Goal: Task Accomplishment & Management: Manage account settings

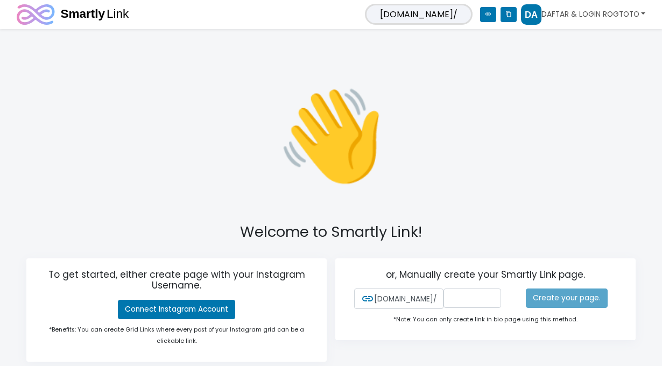
click at [570, 12] on link "DAFTAR & LOGIN ROGTOTO" at bounding box center [583, 14] width 124 height 20
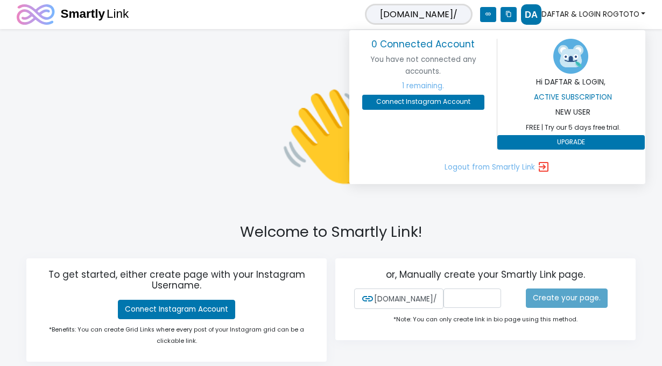
click at [153, 98] on div "👋 Welcome to Smartly Link! To get started, either create page with your Instagr…" at bounding box center [331, 215] width 662 height 361
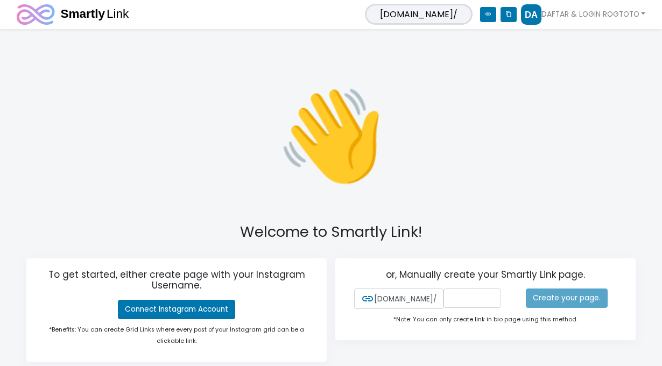
click at [460, 18] on span "[DOMAIN_NAME]/" at bounding box center [419, 14] width 108 height 21
click at [555, 16] on link "DAFTAR & LOGIN ROGTOTO" at bounding box center [583, 14] width 124 height 20
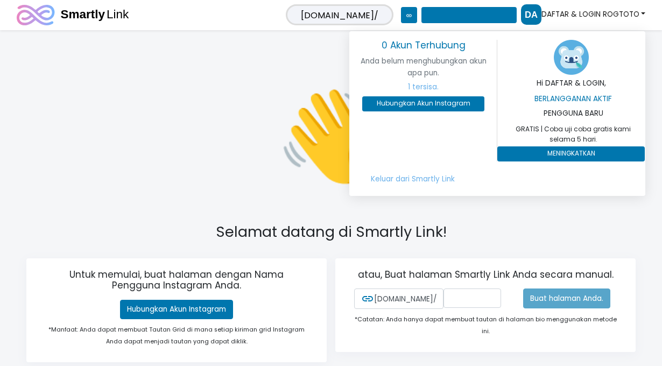
click at [210, 97] on p "👋" at bounding box center [331, 135] width 296 height 141
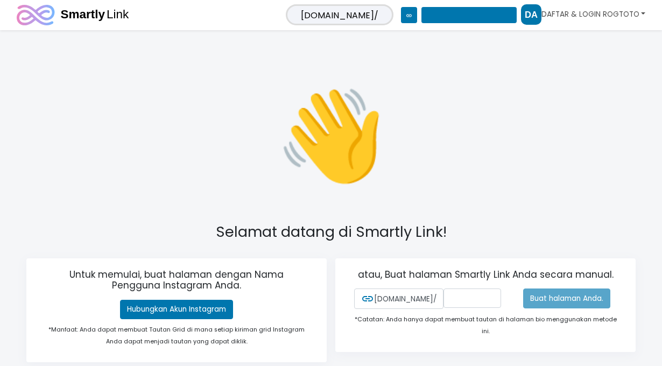
click at [572, 12] on font "DAFTAR & LOGIN ROGTOTO" at bounding box center [590, 14] width 98 height 10
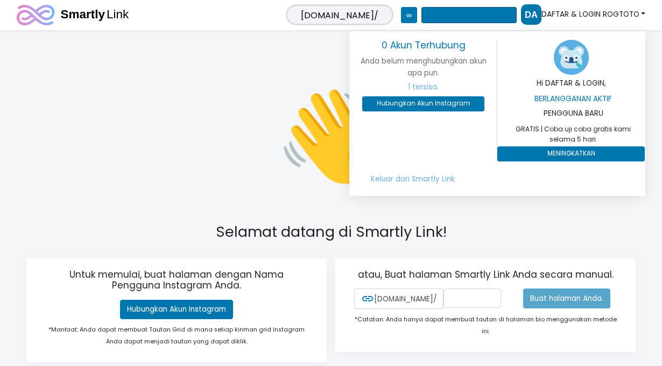
click at [462, 22] on icon "salinan konten" at bounding box center [468, 15] width 95 height 16
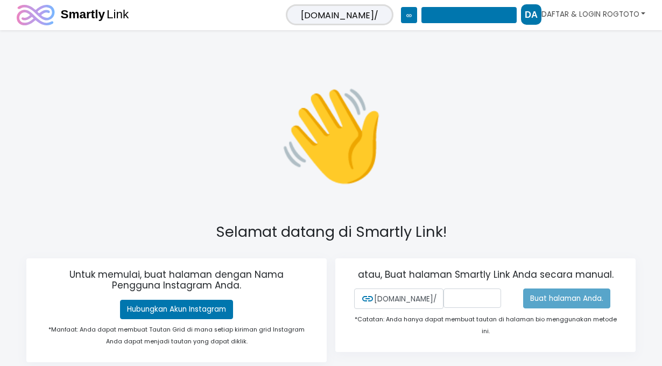
click at [566, 17] on font "DAFTAR & LOGIN ROGTOTO" at bounding box center [590, 14] width 98 height 10
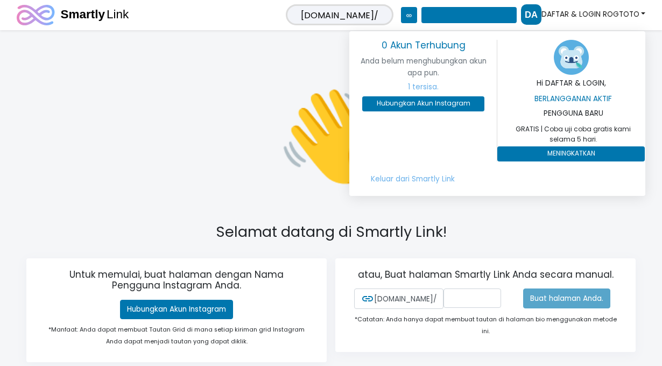
click at [572, 61] on img at bounding box center [571, 57] width 35 height 35
click at [255, 59] on div "👋 Selamat datang di Smartly Link! Untuk memulai, buat halaman dengan Nama Pengg…" at bounding box center [331, 215] width 662 height 361
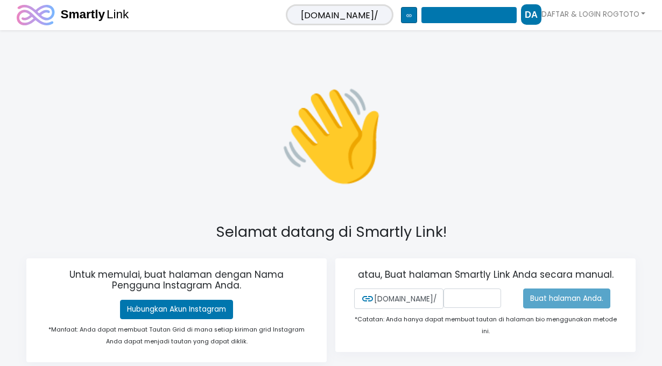
click at [410, 18] on font "link" at bounding box center [409, 15] width 6 height 6
click at [454, 303] on input "text" at bounding box center [472, 297] width 58 height 19
click at [451, 297] on input "text" at bounding box center [472, 297] width 58 height 19
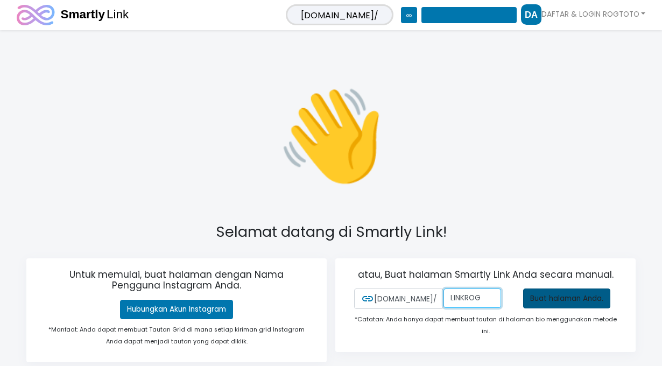
type input "LINKROG"
click at [544, 301] on font "Buat halaman Anda." at bounding box center [566, 298] width 73 height 10
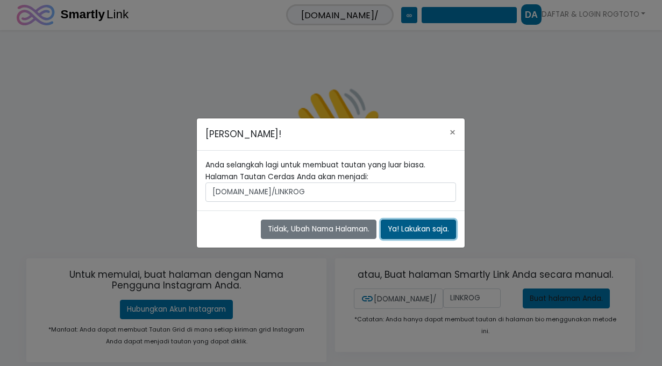
click at [420, 231] on font "Ya! Lakukan saja." at bounding box center [418, 229] width 61 height 10
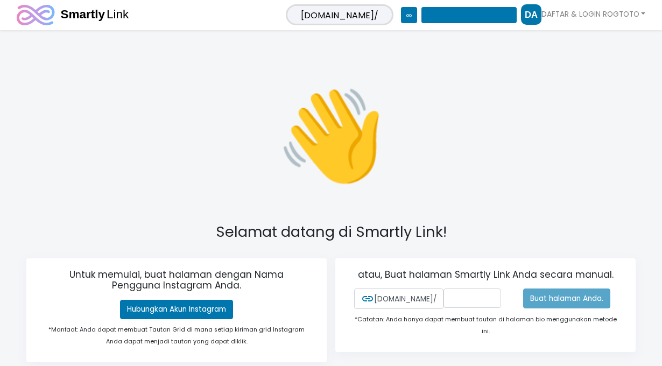
drag, startPoint x: 500, startPoint y: 158, endPoint x: 500, endPoint y: 164, distance: 6.5
click at [500, 164] on div "👋 Selamat datang di Smartly Link! Untuk memulai, buat halaman dengan Nama Pengg…" at bounding box center [331, 215] width 662 height 361
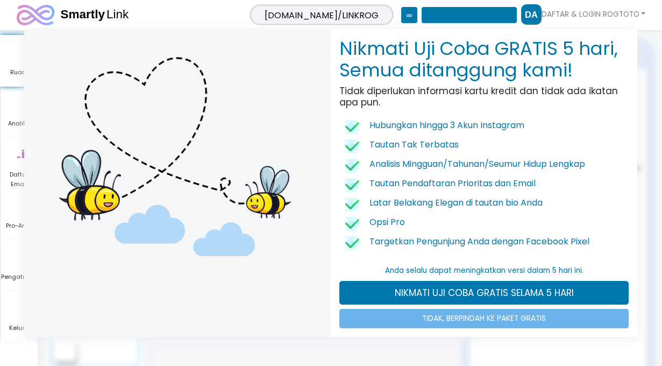
click at [274, 99] on img at bounding box center [176, 156] width 286 height 237
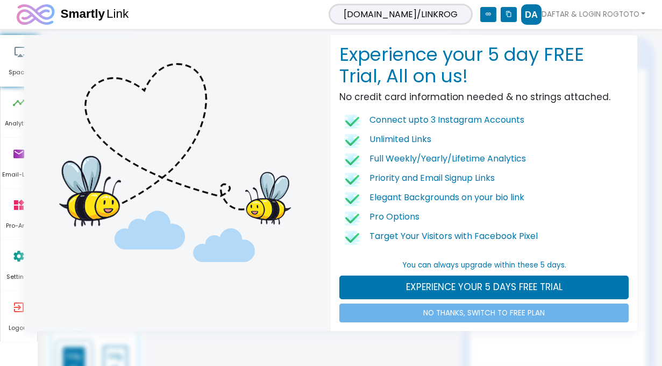
click at [529, 20] on div "Experience your 5 day FREE Trial, All on us! No credit card information needed …" at bounding box center [331, 183] width 662 height 366
click at [533, 15] on div "Experience your 5 day FREE Trial, All on us! No credit card information needed …" at bounding box center [331, 183] width 662 height 366
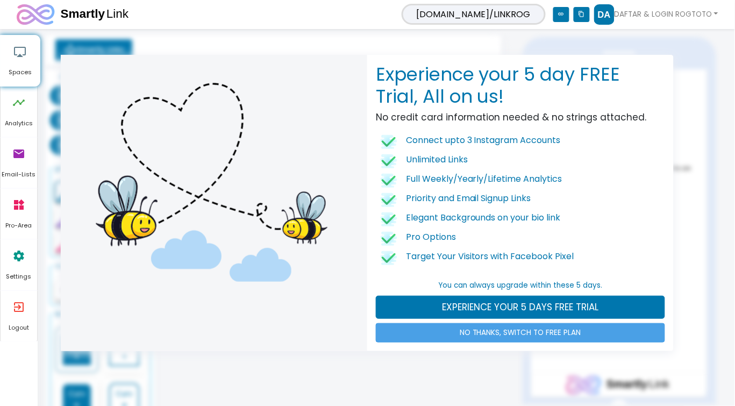
click at [539, 340] on link "NO THANKS, SWITCH TO FREE PLAN" at bounding box center [520, 332] width 289 height 19
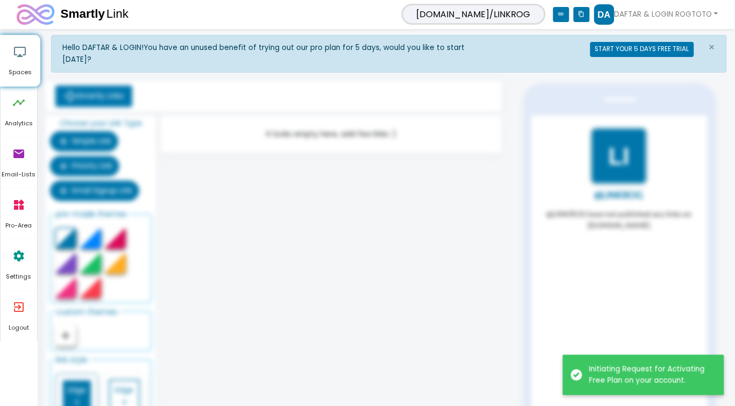
click at [311, 223] on div "Hello DAFTAR & LOGIN! You have an unused benefit of trying out our pro plan for…" at bounding box center [389, 275] width 676 height 481
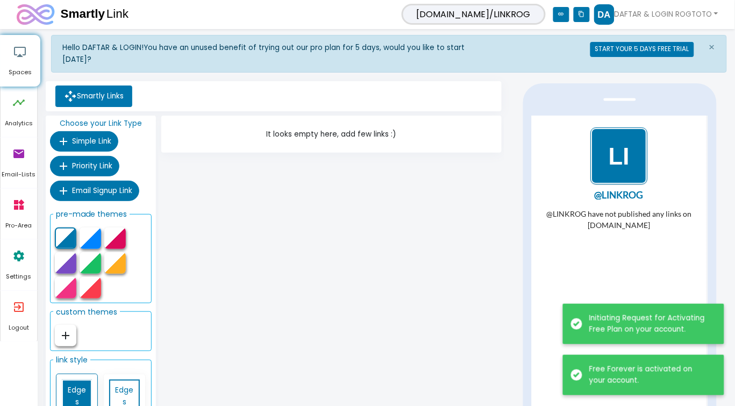
click at [608, 264] on div "@LINKROG have not published any links on [DOMAIN_NAME]" at bounding box center [618, 273] width 169 height 131
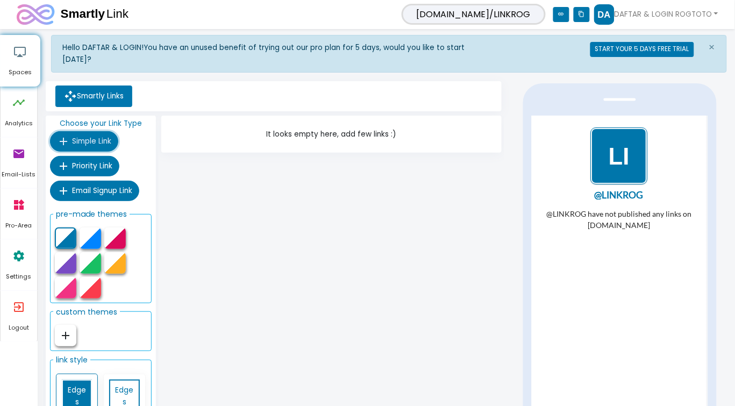
click at [102, 142] on span "Simple Link" at bounding box center [91, 141] width 39 height 10
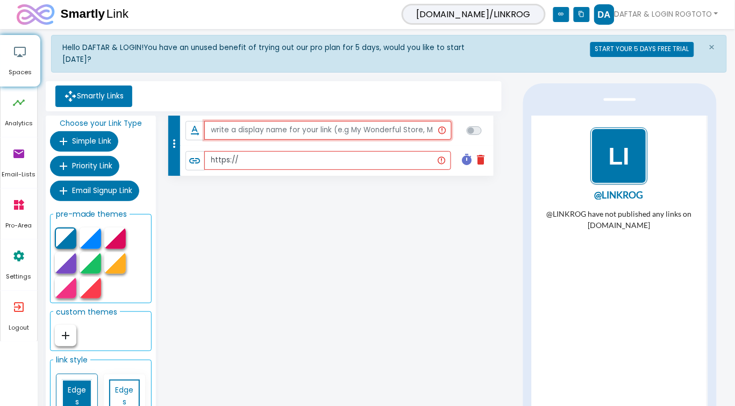
click at [298, 135] on input "text" at bounding box center [327, 130] width 247 height 19
paste input "[URL][DOMAIN_NAME]"
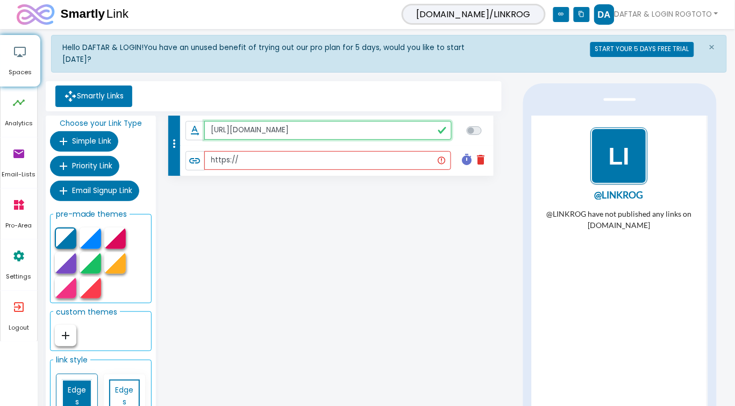
click at [330, 133] on input "[URL][DOMAIN_NAME]" at bounding box center [327, 130] width 247 height 19
type input "[URL][DOMAIN_NAME]"
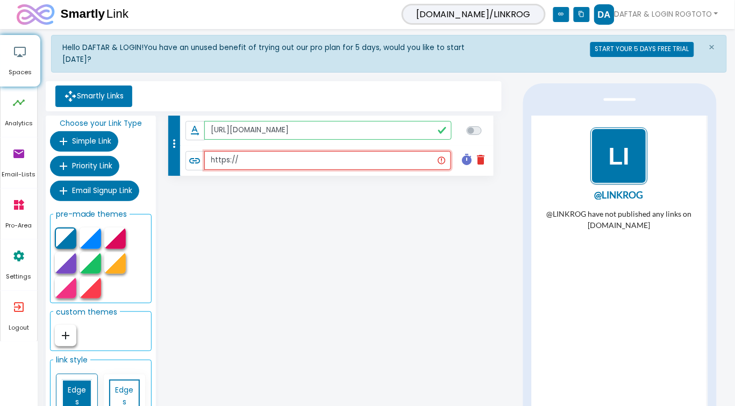
click at [292, 163] on input "https://" at bounding box center [327, 160] width 247 height 19
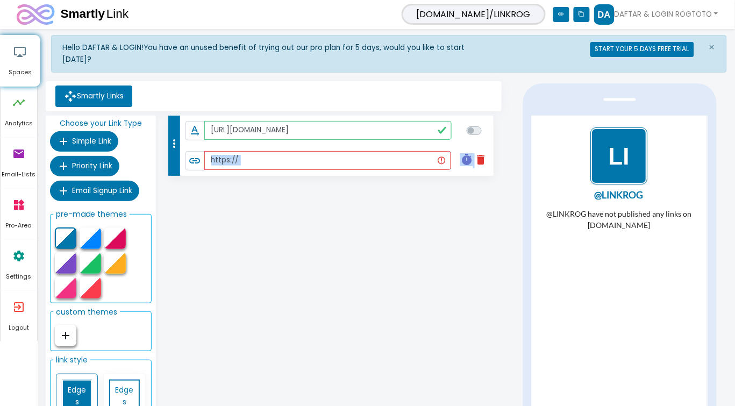
click at [393, 249] on div "more_vert text_rotation_none https://rogtoto.com/register?referral_code=member=…" at bounding box center [332, 301] width 346 height 370
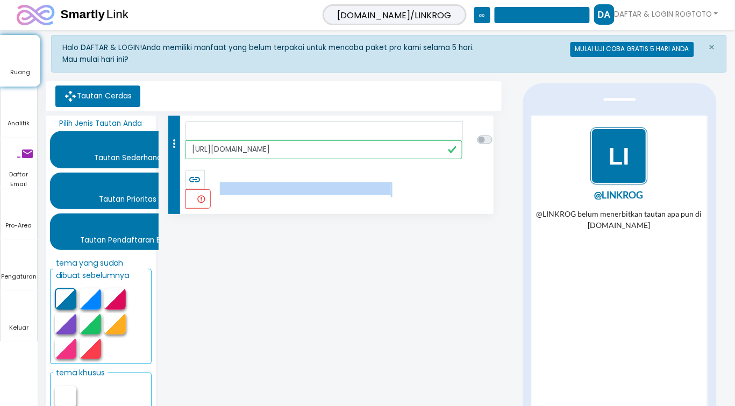
click at [300, 179] on li "link https:// pengatur waktu menghapus" at bounding box center [337, 189] width 314 height 49
click at [251, 183] on font "pengatur waktu" at bounding box center [305, 188] width 171 height 13
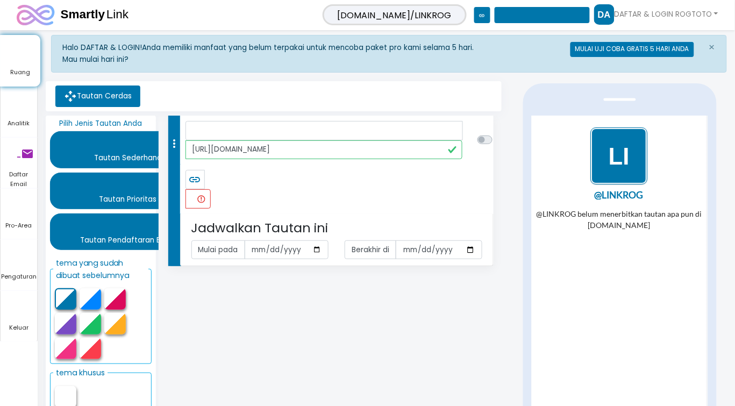
click at [497, 134] on label at bounding box center [497, 134] width 0 height 0
click at [240, 126] on font "rotasi_teks_tidak_ada" at bounding box center [324, 130] width 271 height 13
click at [245, 188] on font "pengatur waktu" at bounding box center [305, 188] width 171 height 13
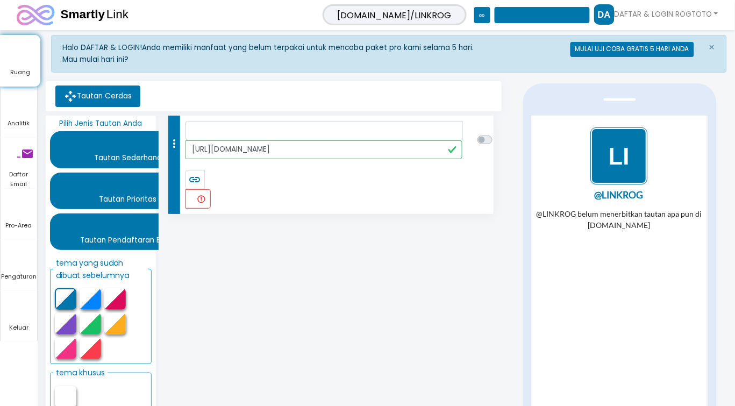
click at [192, 178] on font "link" at bounding box center [195, 179] width 13 height 13
click at [497, 134] on label at bounding box center [497, 134] width 0 height 0
click at [114, 90] on icon "garis waktu" at bounding box center [67, 103] width 132 height 32
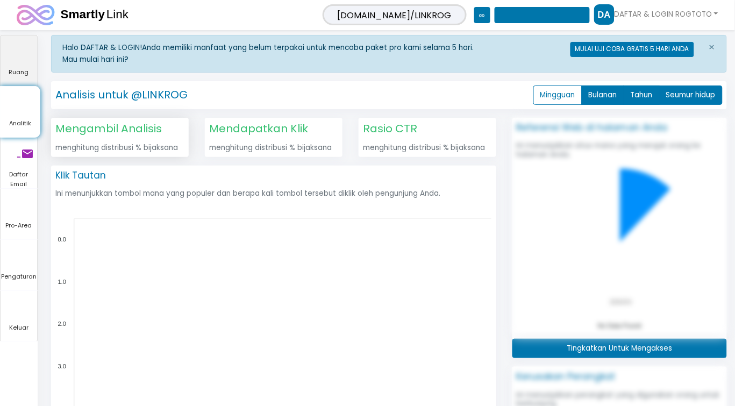
scroll to position [276, 692]
click at [24, 76] on span "Ruang" at bounding box center [19, 73] width 37 height 10
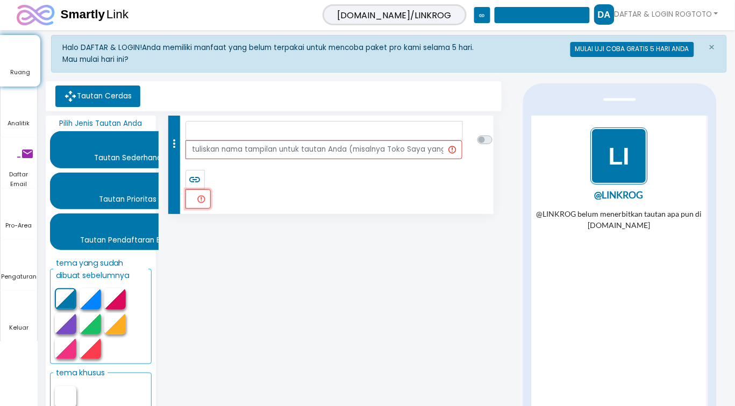
click at [203, 200] on input "https://" at bounding box center [199, 198] width 26 height 19
click at [196, 178] on font "link" at bounding box center [195, 179] width 13 height 13
drag, startPoint x: 261, startPoint y: 147, endPoint x: 212, endPoint y: 292, distance: 152.2
click at [214, 300] on icon "keluar_ke_aplikasi" at bounding box center [117, 307] width 232 height 32
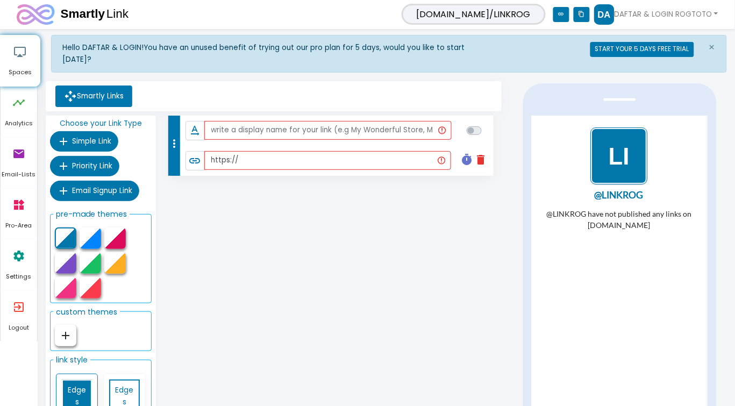
click at [480, 158] on icon "delete" at bounding box center [481, 159] width 13 height 13
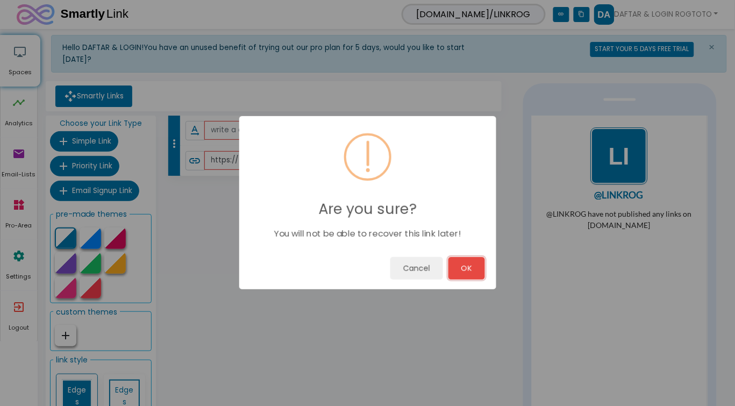
click at [468, 257] on button "OK" at bounding box center [467, 268] width 37 height 23
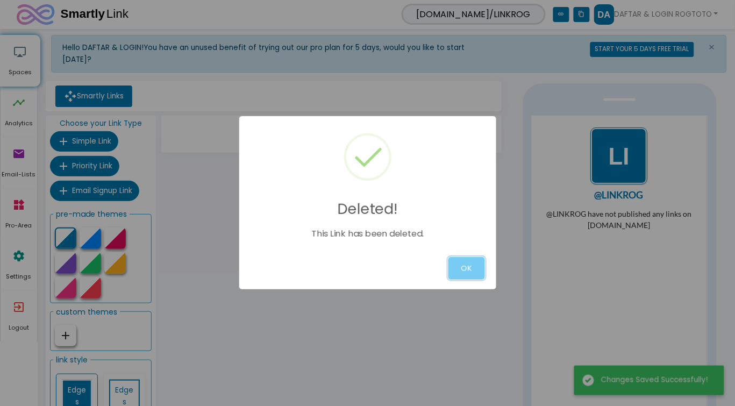
drag, startPoint x: 455, startPoint y: 273, endPoint x: 493, endPoint y: 265, distance: 38.6
click at [455, 273] on button "OK" at bounding box center [467, 268] width 37 height 23
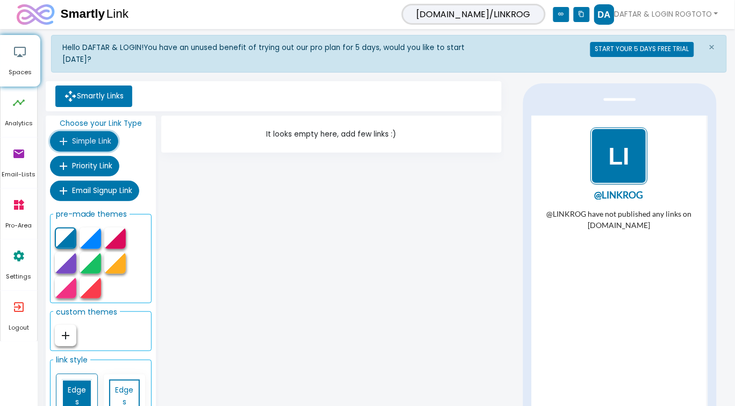
click at [105, 139] on span "Simple Link" at bounding box center [91, 141] width 39 height 10
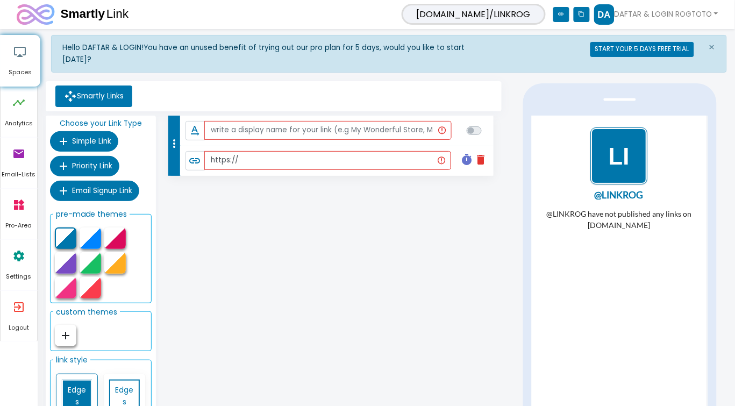
click at [444, 205] on div "more_vert text_rotation_none link https:// timer delete Schedule this Link Star…" at bounding box center [332, 301] width 346 height 370
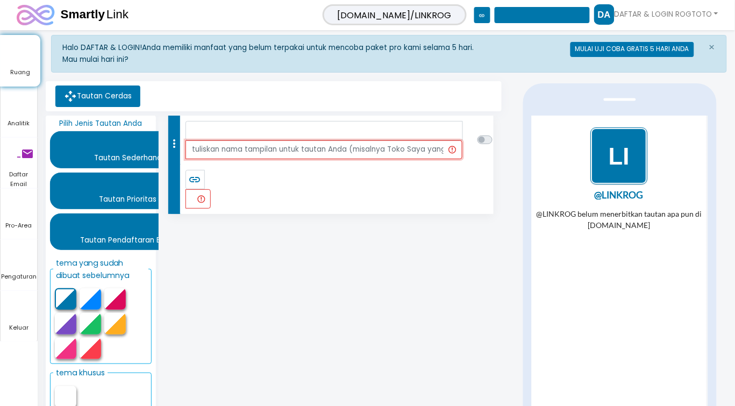
click at [233, 157] on input "text" at bounding box center [324, 149] width 277 height 19
paste input "DAFTAR & LOGIN ROGTOTO"
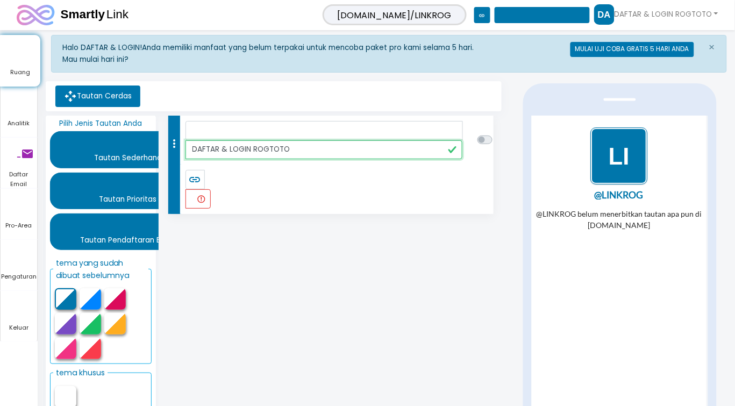
type input "DAFTAR & LOGIN ROGTOTO"
click at [268, 280] on div "more_vert rotasi_teks_tidak_ada DAFTAR & LOGIN ROGTOTO link https:// pengatur w…" at bounding box center [332, 301] width 346 height 370
click at [195, 176] on font "link" at bounding box center [195, 179] width 13 height 13
click at [365, 127] on font "rotasi_teks_tidak_ada" at bounding box center [324, 130] width 271 height 13
click at [321, 141] on input "DAFTAR & LOGIN ROGTOTO" at bounding box center [324, 149] width 277 height 19
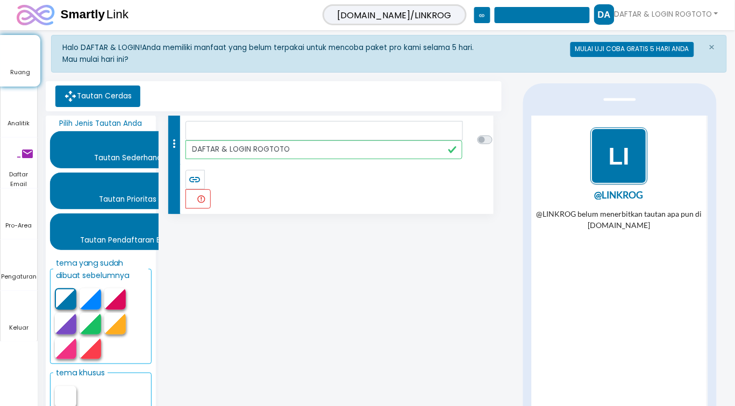
click at [292, 137] on span "rotasi_teks_tidak_ada" at bounding box center [325, 130] width 278 height 19
click at [497, 134] on label at bounding box center [497, 134] width 0 height 0
click at [392, 270] on div "more_vert rotasi_teks_tidak_ada DAFTAR & LOGIN ROGTOTO link https:// pengatur w…" at bounding box center [332, 301] width 346 height 370
click at [382, 178] on li "link https:// pengatur waktu menghapus" at bounding box center [337, 189] width 314 height 49
click at [295, 197] on li "link https:// pengatur waktu menghapus" at bounding box center [337, 189] width 314 height 49
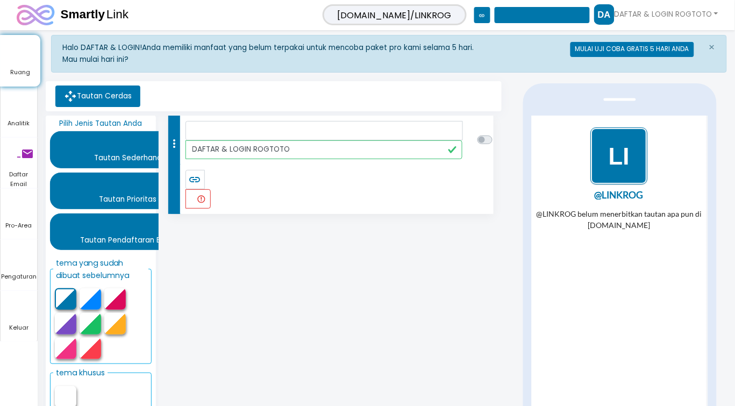
click at [492, 137] on div at bounding box center [487, 140] width 19 height 12
click at [484, 144] on div at bounding box center [487, 140] width 19 height 12
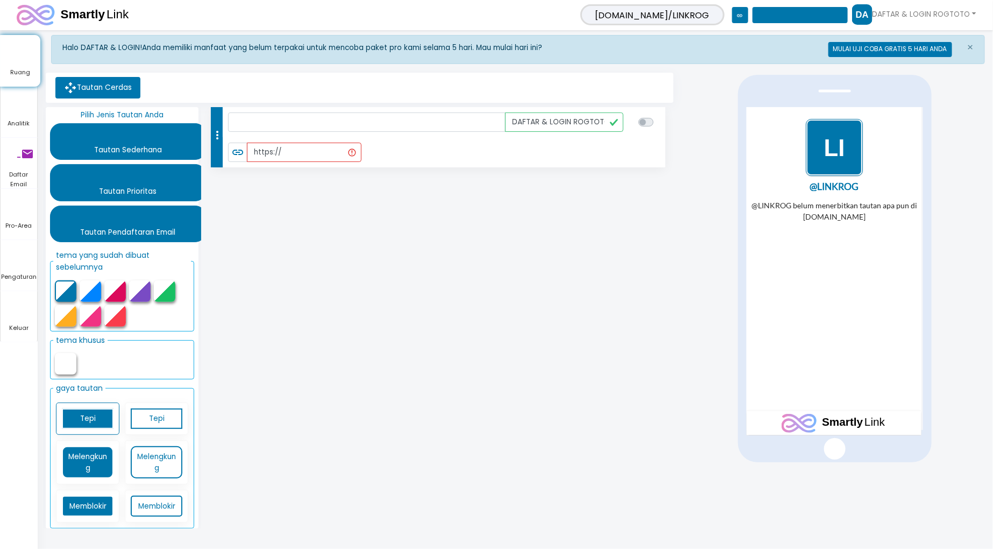
drag, startPoint x: 329, startPoint y: 167, endPoint x: 318, endPoint y: 158, distance: 13.8
click at [321, 160] on li "link https:// pengatur waktu menghapus" at bounding box center [444, 152] width 443 height 30
click at [313, 158] on input "https://" at bounding box center [304, 152] width 115 height 19
click at [320, 151] on input "https://" at bounding box center [304, 152] width 115 height 19
paste input "https://rogtoto.com/register?referral_code=member=ppk112233"
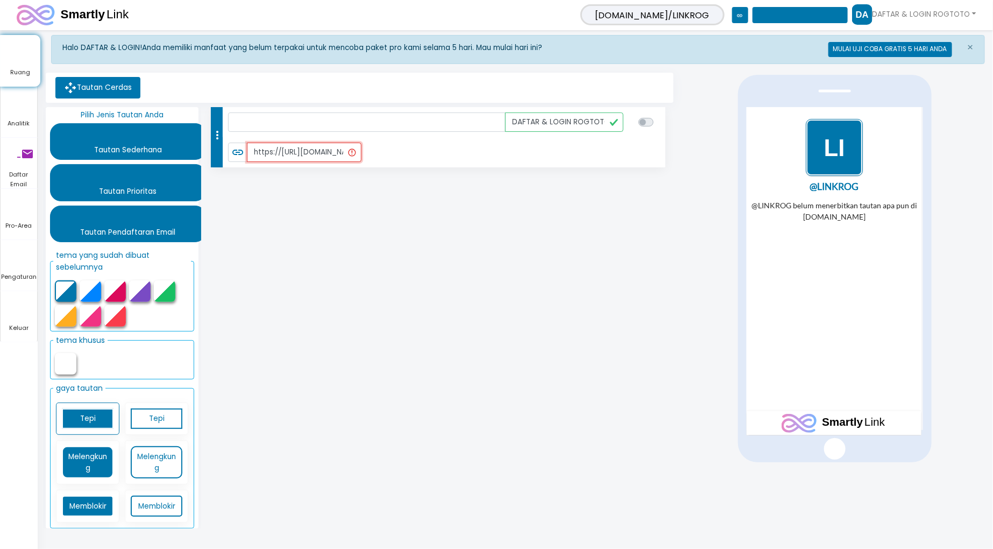
scroll to position [0, 174]
type input "https://[URL][DOMAIN_NAME]"
checkbox input "true"
drag, startPoint x: 453, startPoint y: 223, endPoint x: 491, endPoint y: 236, distance: 39.6
click at [454, 224] on div "more_vert rotasi_teks_tidak_ada DAFTAR & LOGIN ROGTOTO link https://https://rog…" at bounding box center [438, 319] width 475 height 425
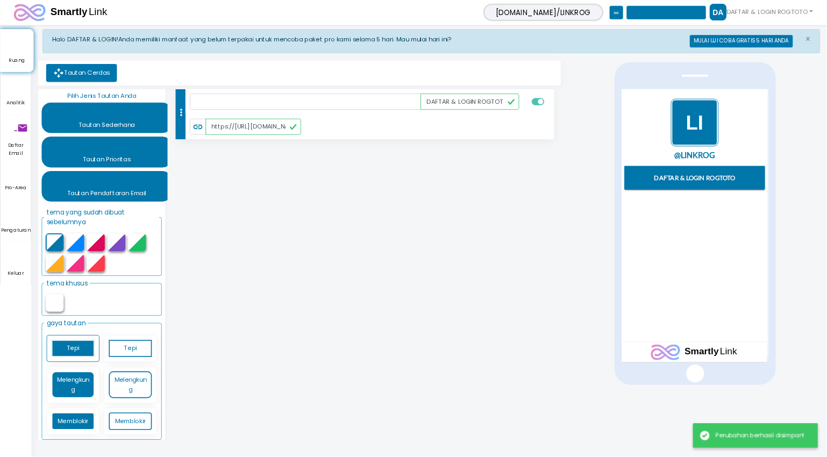
scroll to position [0, 0]
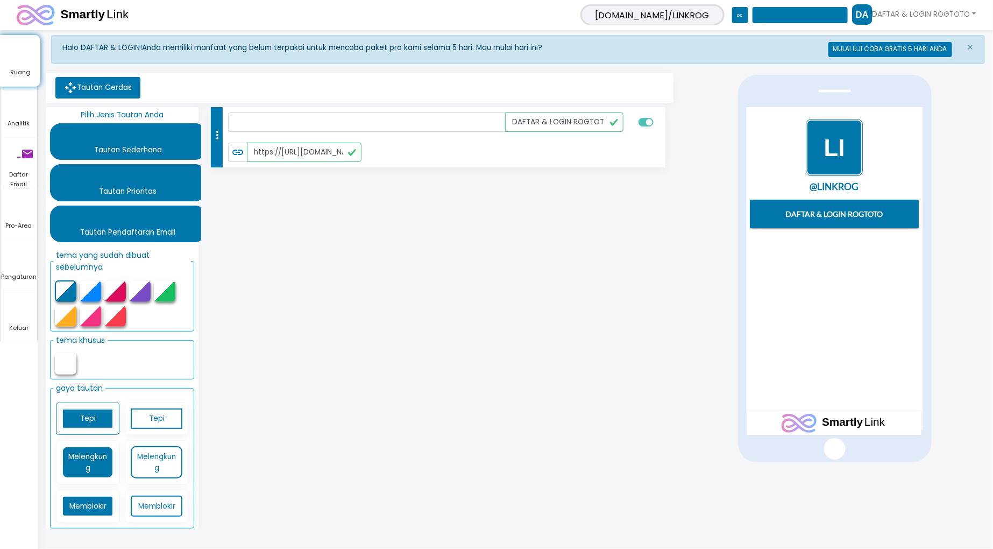
drag, startPoint x: 259, startPoint y: 322, endPoint x: 265, endPoint y: 320, distance: 6.3
click at [259, 322] on div "more_vert rotasi_teks_tidak_ada DAFTAR & LOGIN ROGTOTO link https://https://rog…" at bounding box center [438, 319] width 475 height 425
click at [735, 139] on img "1 / 1" at bounding box center [833, 147] width 57 height 57
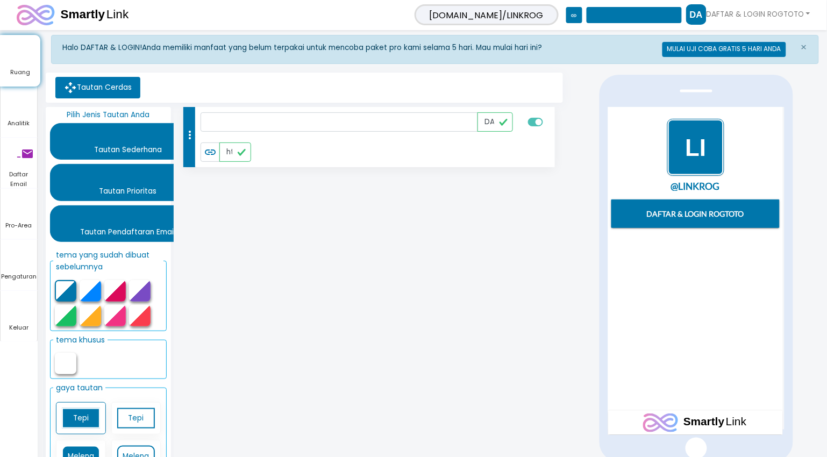
click at [121, 120] on font "Pilih Jenis Tautan Anda" at bounding box center [108, 115] width 83 height 10
click at [11, 122] on font "Analitik" at bounding box center [19, 123] width 22 height 9
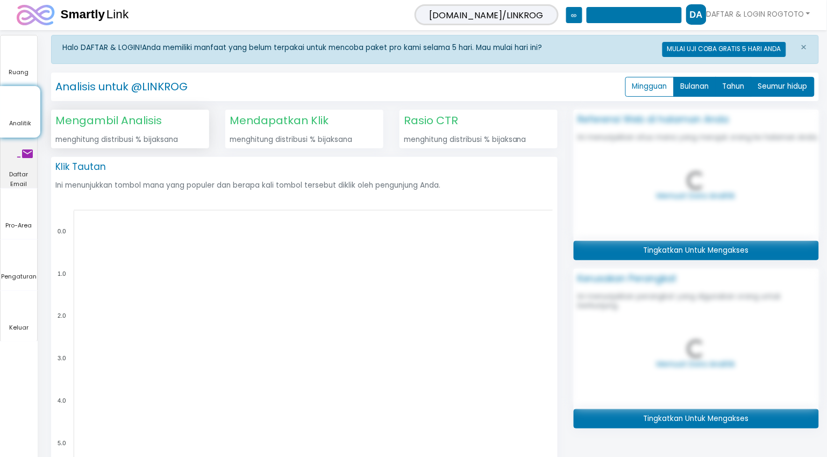
scroll to position [277, 784]
click at [30, 170] on span "Daftar Email" at bounding box center [19, 179] width 37 height 19
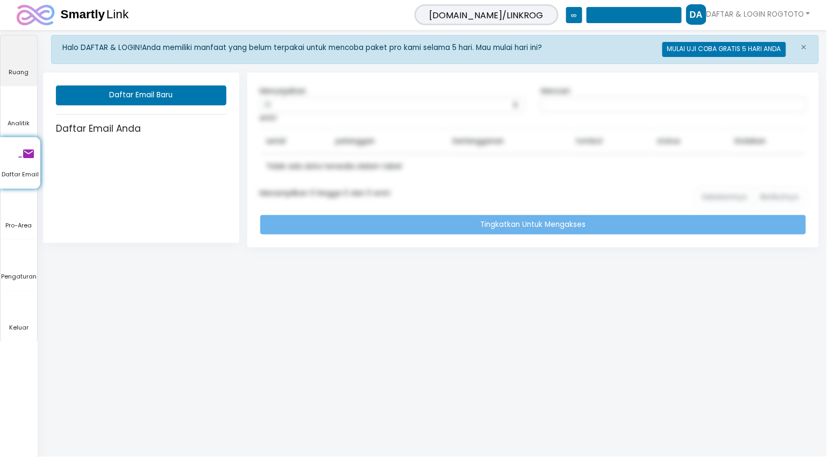
drag, startPoint x: 25, startPoint y: 63, endPoint x: 40, endPoint y: 65, distance: 15.7
click at [25, 63] on icon "pemutaran udara" at bounding box center [93, 52] width 184 height 32
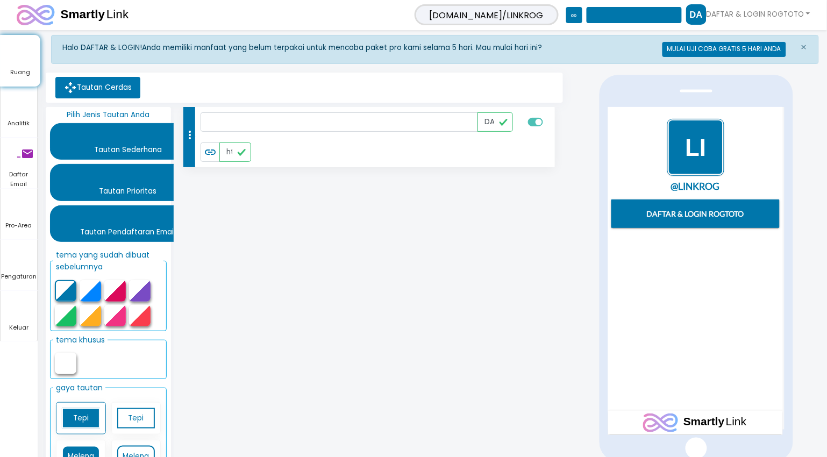
click at [366, 282] on div "more_vert rotasi_teks_tidak_ada DAFTAR & LOGIN ROGTOTO link https://https://rog…" at bounding box center [370, 315] width 392 height 416
click at [283, 98] on ul "Tautan Cerdas" at bounding box center [304, 88] width 509 height 22
click at [719, 286] on div "DAFTAR & LOGIN ROGTOTO" at bounding box center [695, 265] width 169 height 131
click at [713, 135] on img "1 / 1" at bounding box center [695, 147] width 57 height 57
click at [706, 14] on img at bounding box center [696, 14] width 20 height 20
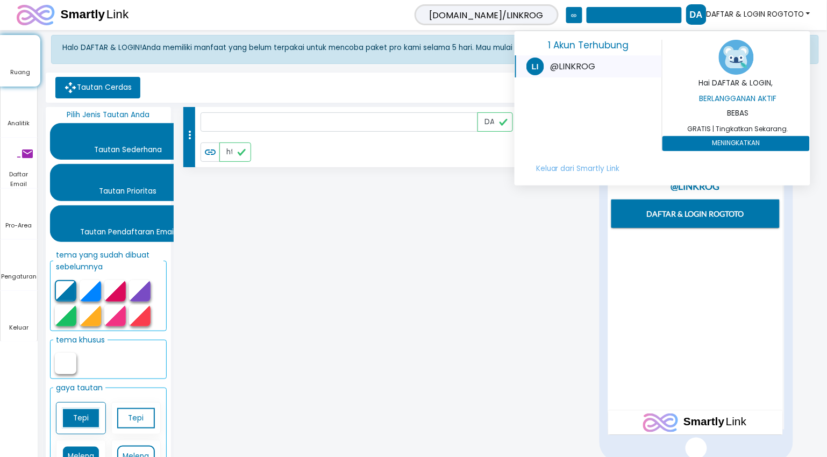
click at [571, 70] on font "keluar_ke_aplikasi" at bounding box center [536, 66] width 232 height 13
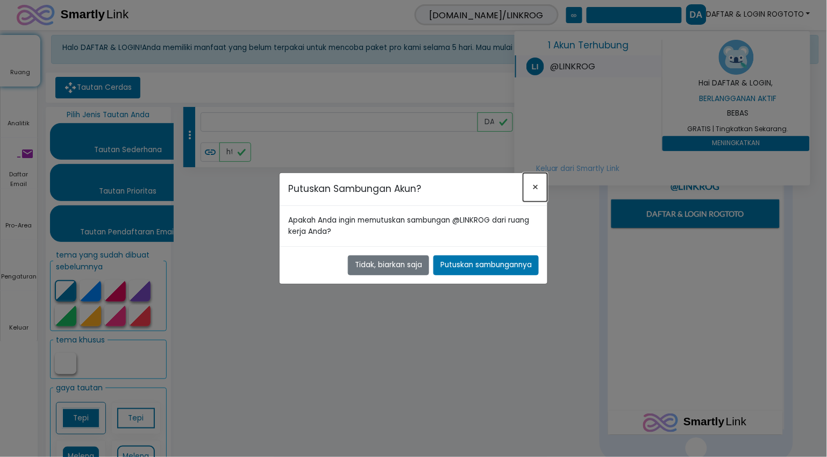
click at [539, 184] on button "×" at bounding box center [535, 187] width 24 height 28
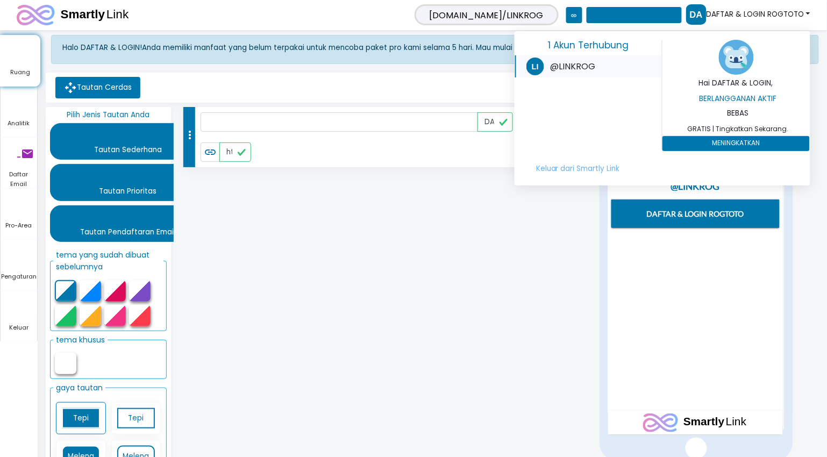
click at [501, 316] on div "more_vert rotasi_teks_tidak_ada DAFTAR & LOGIN ROGTOTO link https://https://rog…" at bounding box center [370, 315] width 392 height 416
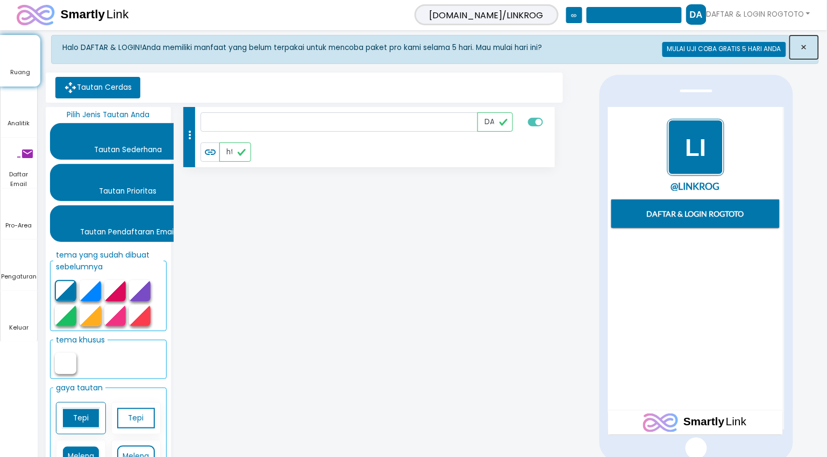
click at [735, 48] on font "×" at bounding box center [804, 47] width 7 height 15
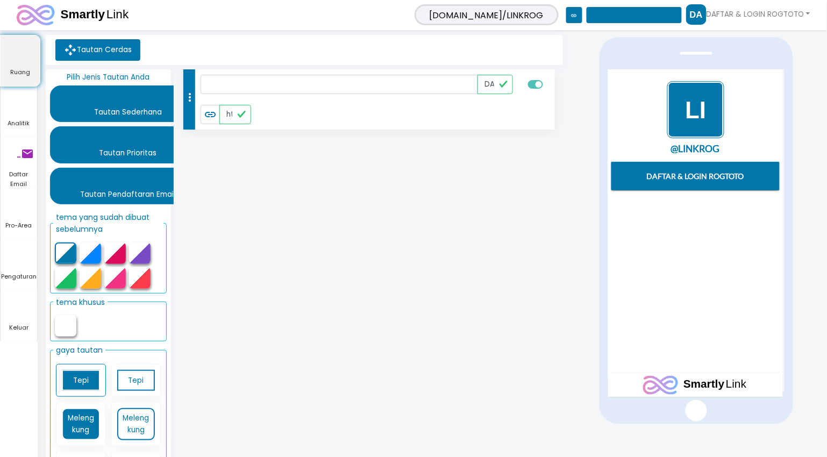
click at [116, 58] on icon "pemutaran udara" at bounding box center [93, 52] width 184 height 32
click at [727, 11] on font "DAFTAR & LOGIN ROGTOTO" at bounding box center [756, 14] width 98 height 10
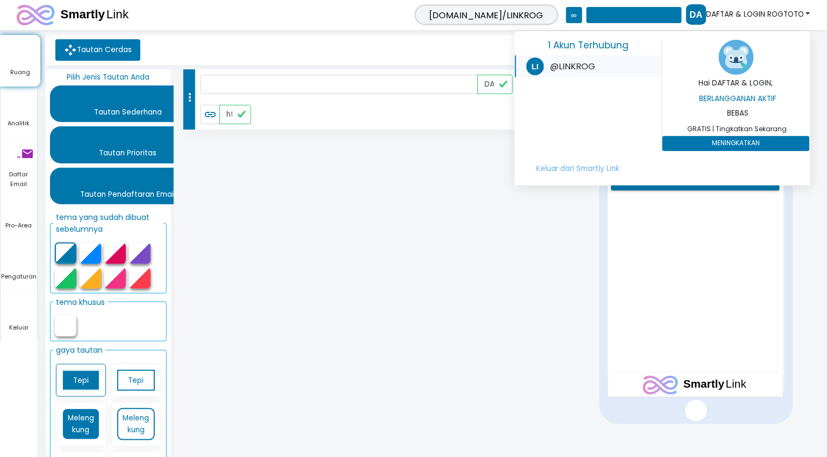
click at [735, 66] on img at bounding box center [736, 57] width 35 height 35
click at [719, 145] on font "MENINGKATKAN" at bounding box center [737, 143] width 48 height 9
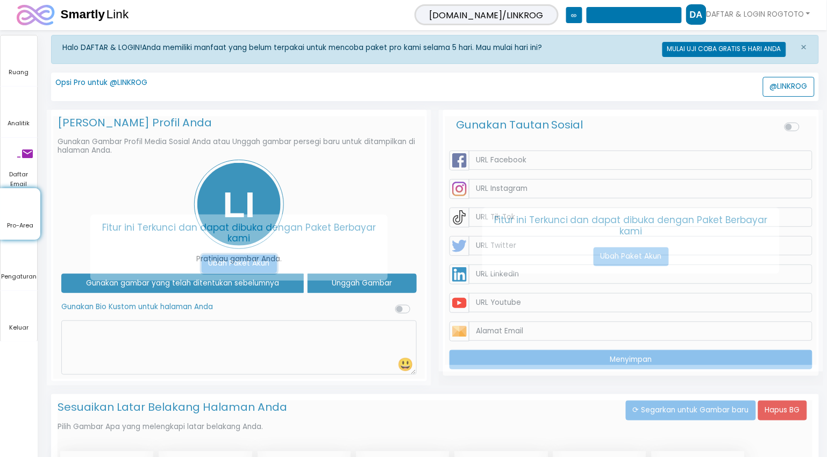
click at [242, 268] on font "Ubah Paket Akun" at bounding box center [239, 263] width 61 height 10
click at [238, 268] on font "Ubah Paket Akun" at bounding box center [239, 263] width 61 height 10
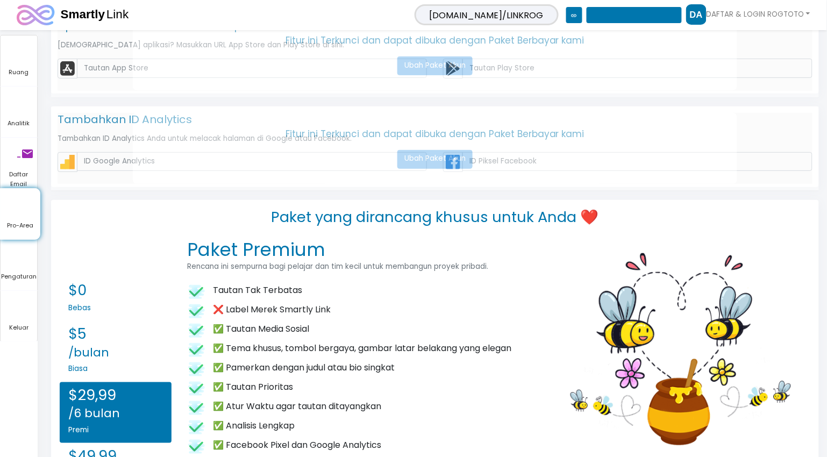
scroll to position [1173, 0]
click at [70, 289] on font "$0" at bounding box center [77, 290] width 18 height 21
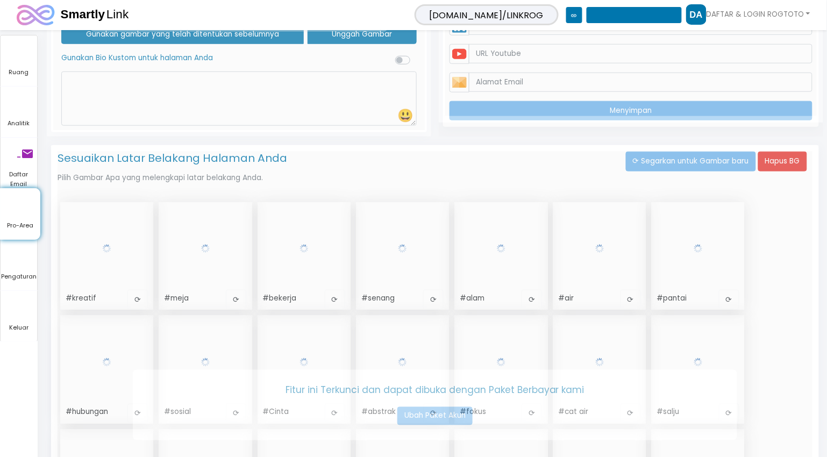
scroll to position [0, 0]
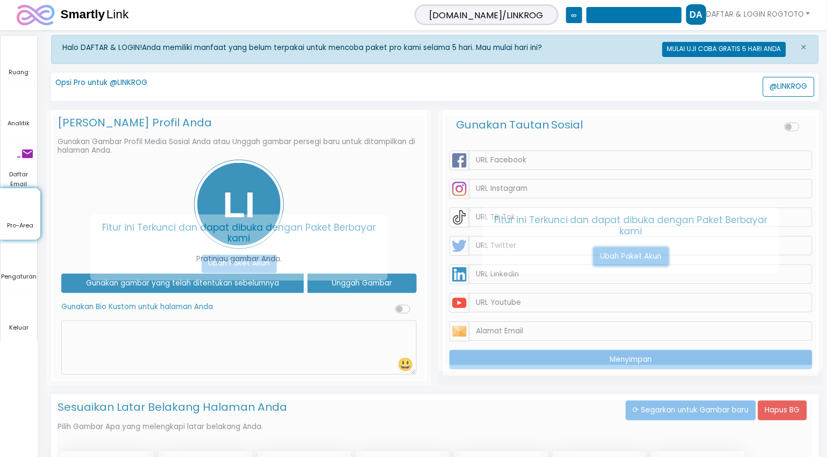
click at [643, 261] on font "Ubah Paket Akun" at bounding box center [631, 256] width 61 height 10
click at [31, 71] on span "Ruang" at bounding box center [19, 73] width 37 height 10
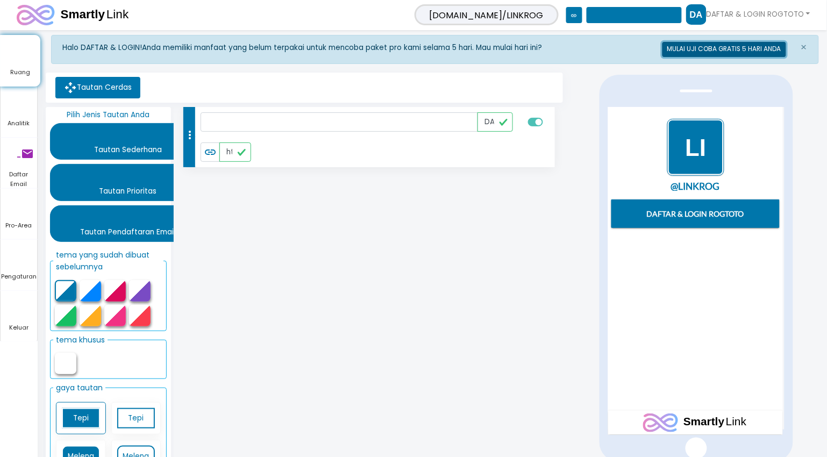
click at [713, 49] on font "MULAI UJI COBA GRATIS 5 HARI ANDA" at bounding box center [725, 49] width 114 height 9
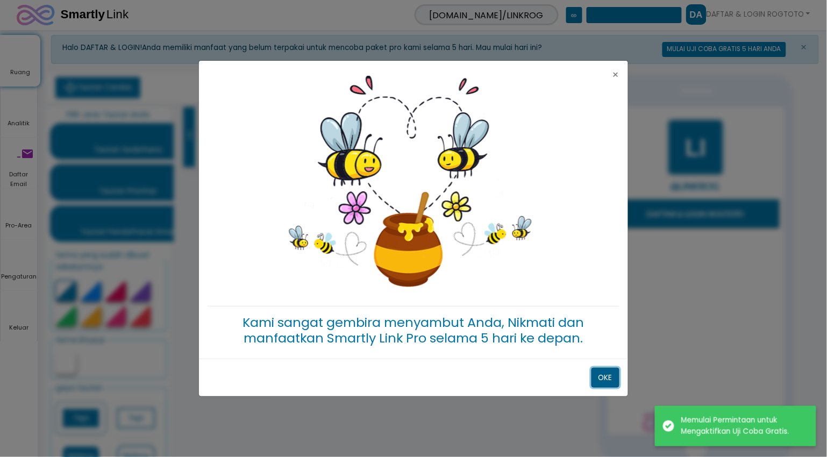
click at [609, 375] on font "OKE" at bounding box center [606, 378] width 14 height 10
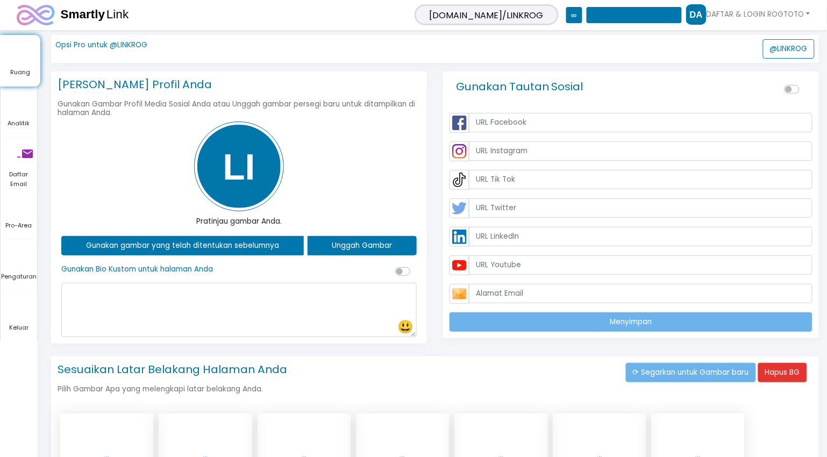
click at [234, 167] on img at bounding box center [239, 167] width 90 height 90
click at [358, 252] on button "Unggah Gambar" at bounding box center [363, 245] width 110 height 19
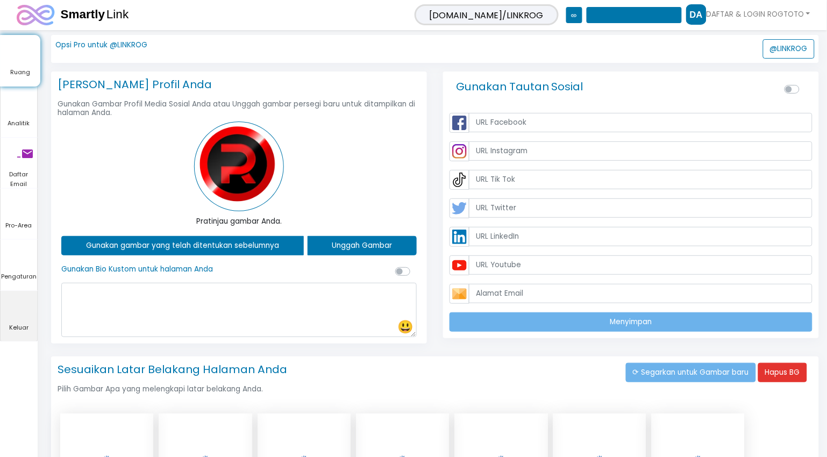
click at [160, 307] on font "keluar_ke_aplikasi" at bounding box center [117, 307] width 232 height 13
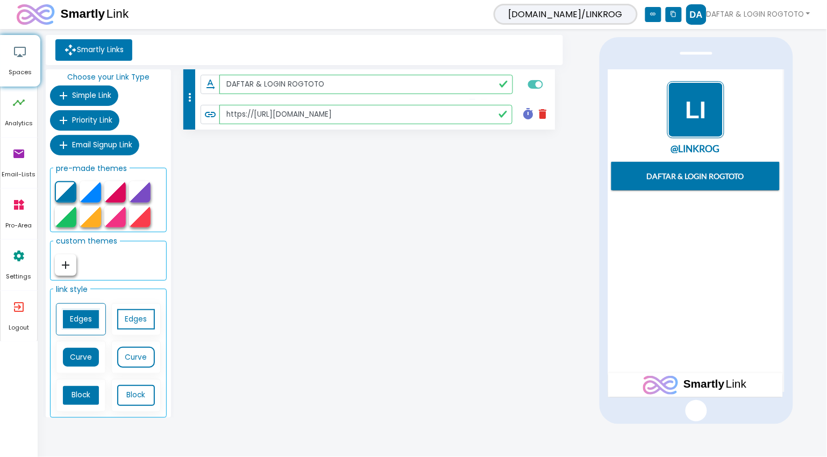
click at [260, 210] on div "more_vert text_rotation_none DAFTAR & LOGIN ROGTOTO link https://[URL][DOMAIN_N…" at bounding box center [370, 245] width 392 height 353
click at [385, 43] on ul "Smartly Links" at bounding box center [304, 50] width 509 height 22
click at [772, 13] on link "DAFTAR & LOGIN ROGTOTO" at bounding box center [748, 14] width 124 height 20
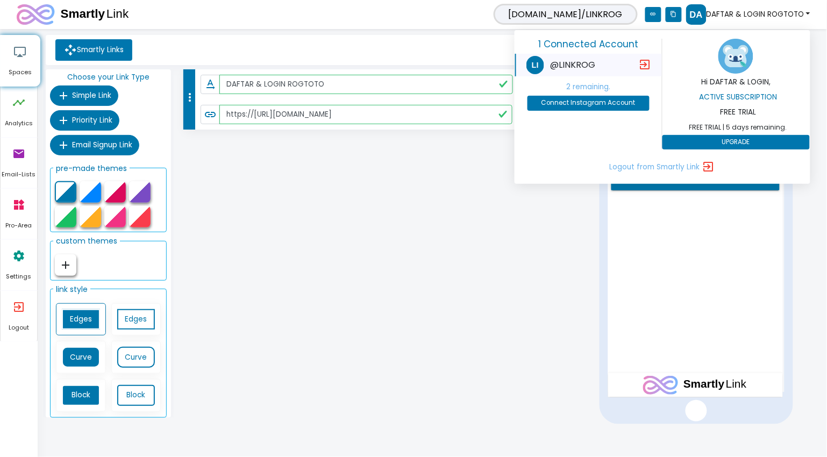
click at [345, 205] on div "more_vert text_rotation_none DAFTAR & LOGIN ROGTOTO link https://[URL][DOMAIN_N…" at bounding box center [370, 245] width 392 height 353
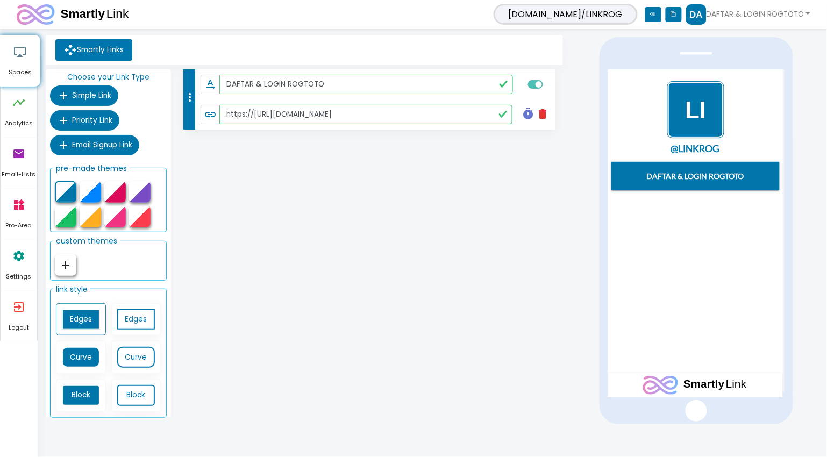
click at [93, 264] on fieldset "custom themes add Create a Theme which Inspires People ADD PRIMARY COLOR FOR YO…" at bounding box center [108, 256] width 117 height 48
click at [66, 266] on icon "add" at bounding box center [65, 265] width 13 height 13
type input "#e3eaf7"
type input "#3590dc"
type input "#ffffff"
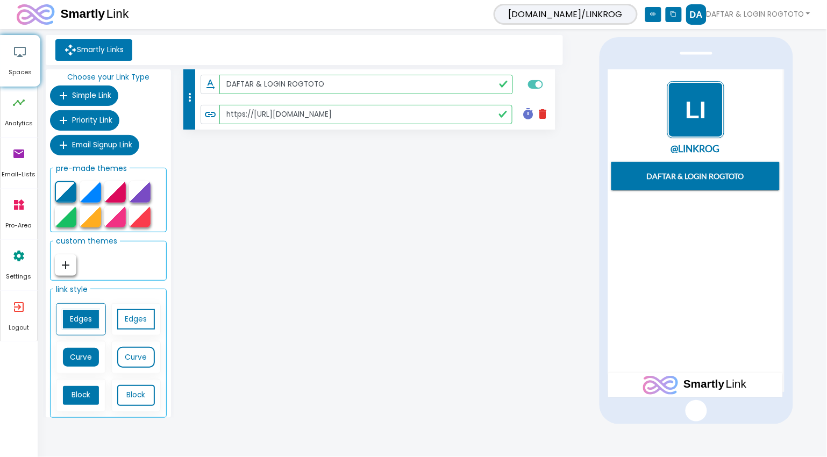
type input "#ffffff"
type input "15"
type input "2"
type input "10"
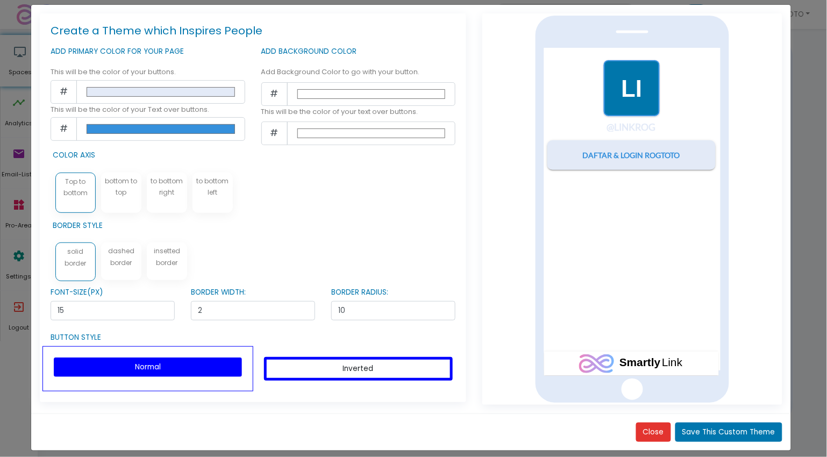
scroll to position [20, 0]
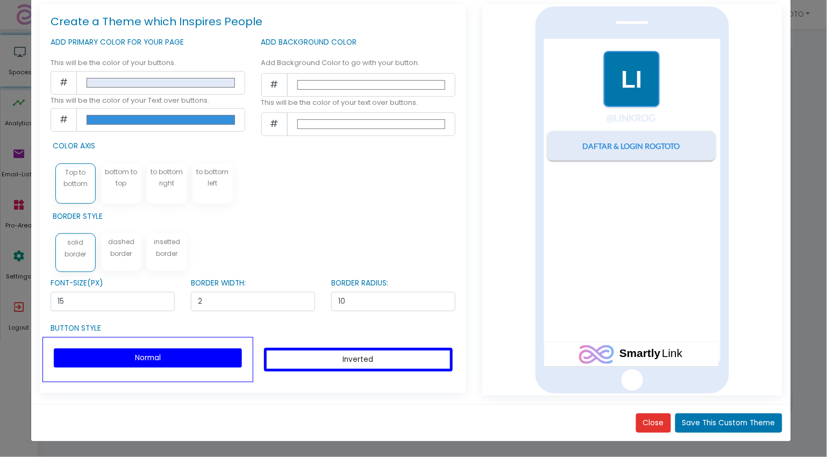
click at [765, 52] on div at bounding box center [633, 200] width 300 height 392
click at [665, 59] on center "@LINKROG DAFTAR & LOGIN ROGTOTO" at bounding box center [631, 156] width 169 height 212
click at [633, 79] on img "1 / 1" at bounding box center [631, 78] width 57 height 57
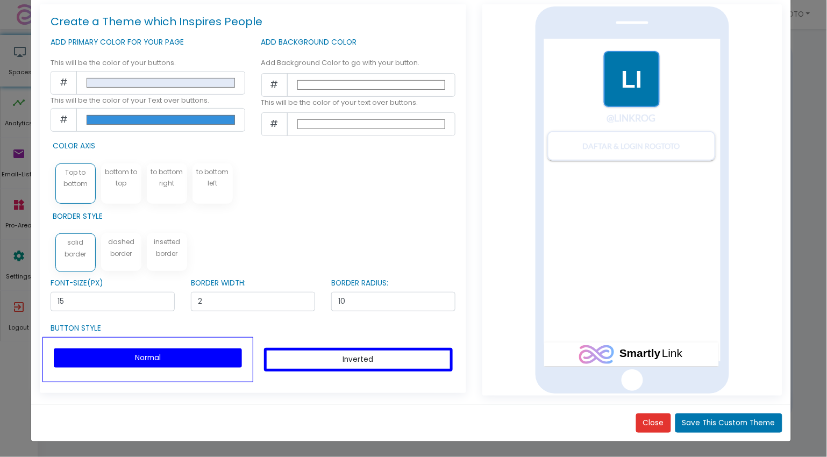
click at [600, 161] on div "DAFTAR & LOGIN ROGTOTO" at bounding box center [631, 196] width 169 height 131
click at [601, 152] on link "DAFTAR & LOGIN ROGTOTO" at bounding box center [631, 146] width 169 height 30
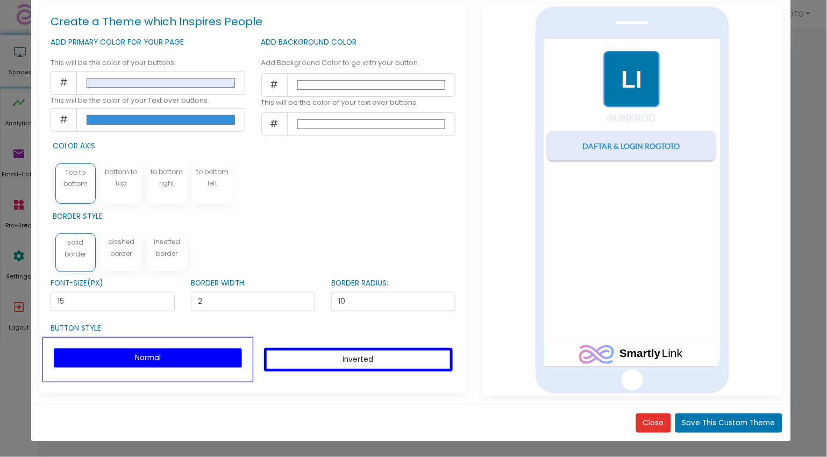
click at [10, 66] on div "Create a Theme which Inspires People ADD PRIMARY COLOR FOR YOUR PAGE This will …" at bounding box center [413, 228] width 827 height 457
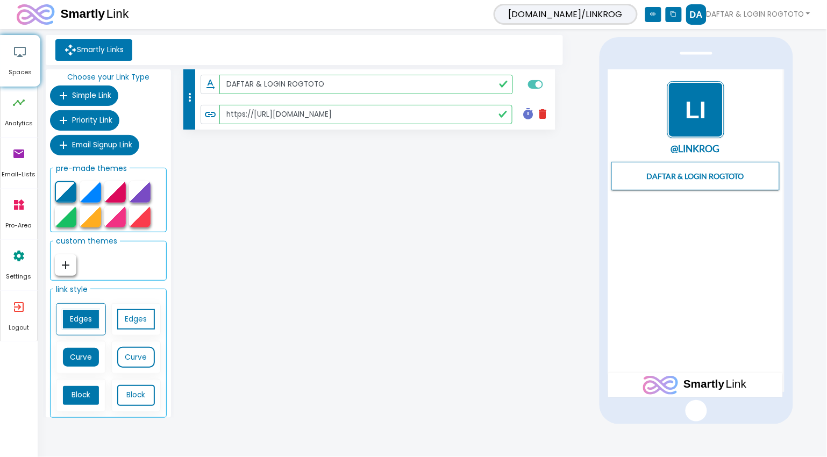
click at [713, 181] on link "DAFTAR & LOGIN ROGTOTO" at bounding box center [695, 175] width 169 height 29
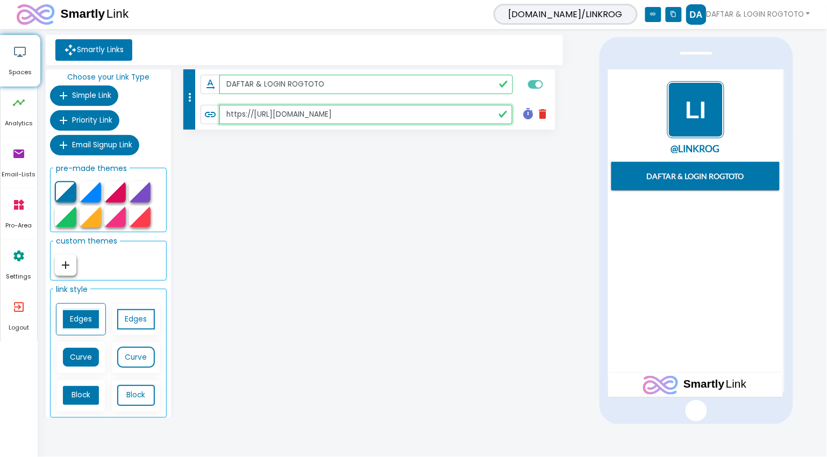
click at [434, 112] on input "https://[URL][DOMAIN_NAME]" at bounding box center [365, 114] width 293 height 19
paste input "text"
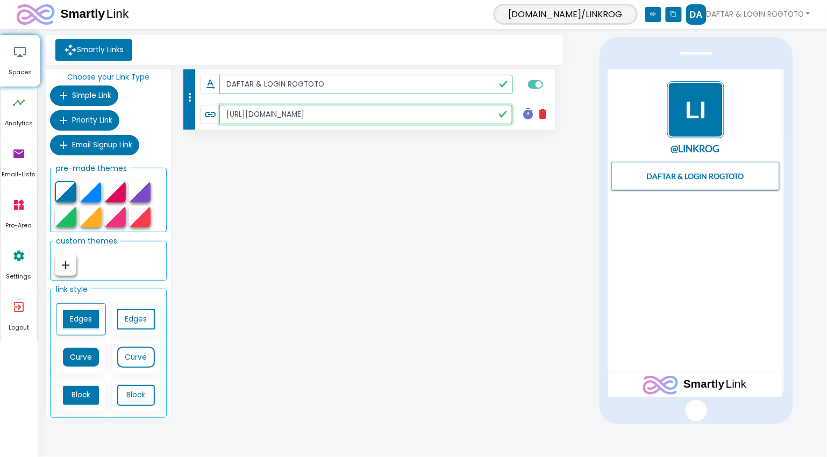
click at [668, 178] on link "DAFTAR & LOGIN ROGTOTO" at bounding box center [695, 175] width 169 height 29
type input "[URL][DOMAIN_NAME]"
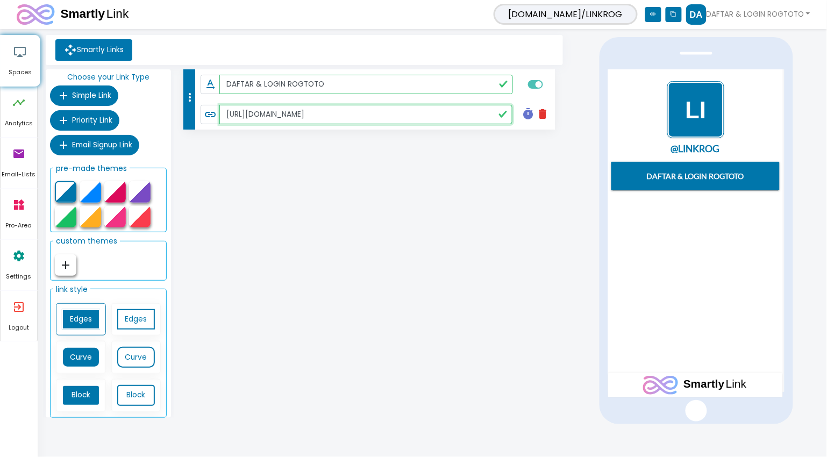
scroll to position [0, 0]
drag, startPoint x: 486, startPoint y: 200, endPoint x: 498, endPoint y: 185, distance: 19.9
click at [486, 200] on div "more_vert text_rotation_none DAFTAR & LOGIN ROGTOTO link [URL][DOMAIN_NAME] tim…" at bounding box center [370, 245] width 392 height 353
click at [548, 79] on label at bounding box center [548, 79] width 0 height 0
click at [537, 84] on input "checkbox" at bounding box center [532, 84] width 9 height 10
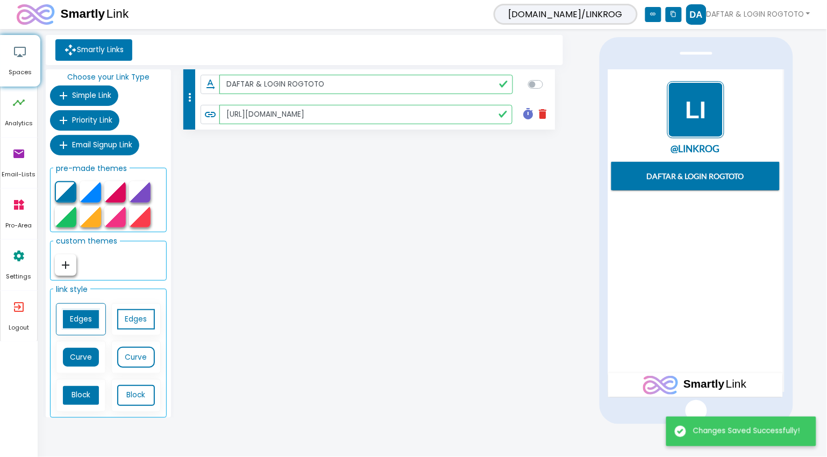
click at [548, 79] on label at bounding box center [548, 79] width 0 height 0
click at [537, 84] on input "checkbox" at bounding box center [532, 84] width 9 height 10
checkbox input "true"
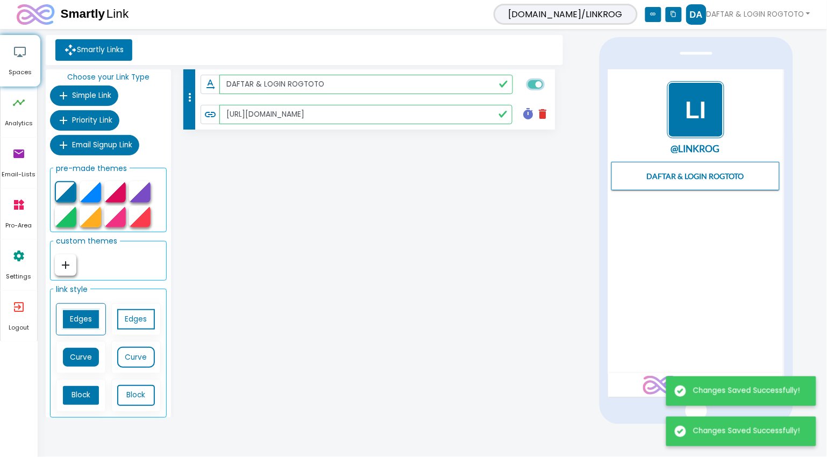
click at [689, 181] on link "DAFTAR & LOGIN ROGTOTO" at bounding box center [695, 175] width 169 height 29
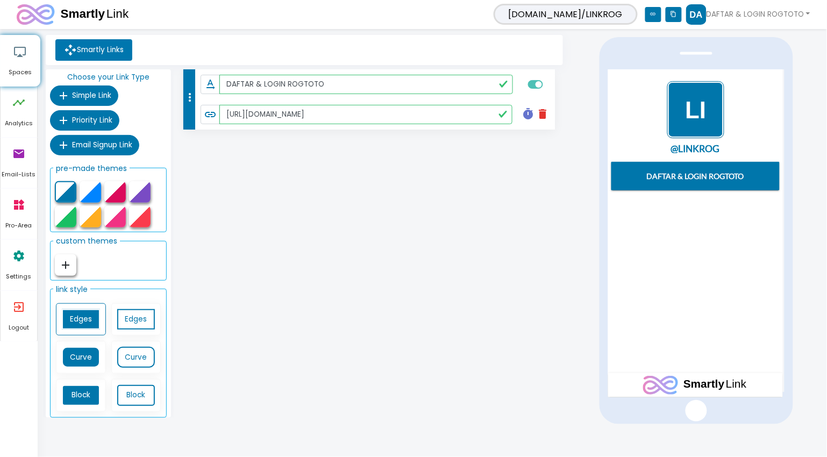
click at [650, 17] on icon "link" at bounding box center [653, 14] width 16 height 15
click at [692, 13] on img at bounding box center [696, 14] width 20 height 20
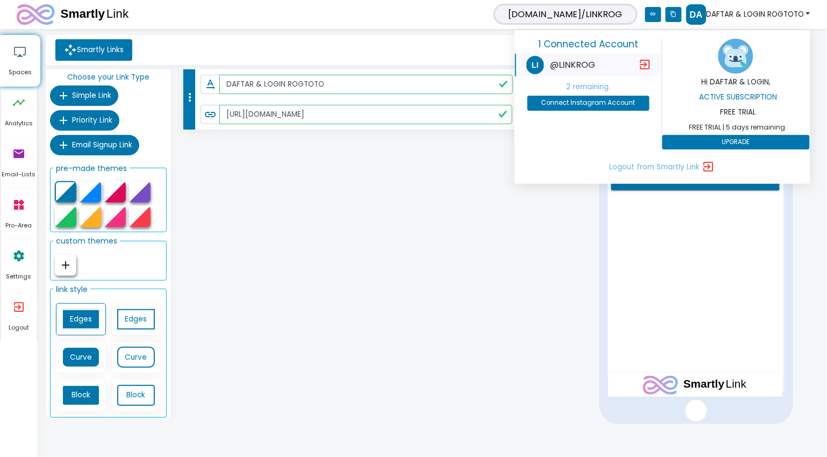
click at [541, 65] on img at bounding box center [536, 65] width 18 height 18
click at [562, 136] on div "1 Connected Account @LINKROG exit_to_app 2 remaining. Connect Instagram Account" at bounding box center [588, 94] width 147 height 111
drag, startPoint x: 457, startPoint y: 184, endPoint x: 302, endPoint y: 159, distance: 157.4
click at [456, 185] on div "more_vert text_rotation_none DAFTAR & LOGIN ROGTOTO link [URL][DOMAIN_NAME] tim…" at bounding box center [370, 245] width 392 height 353
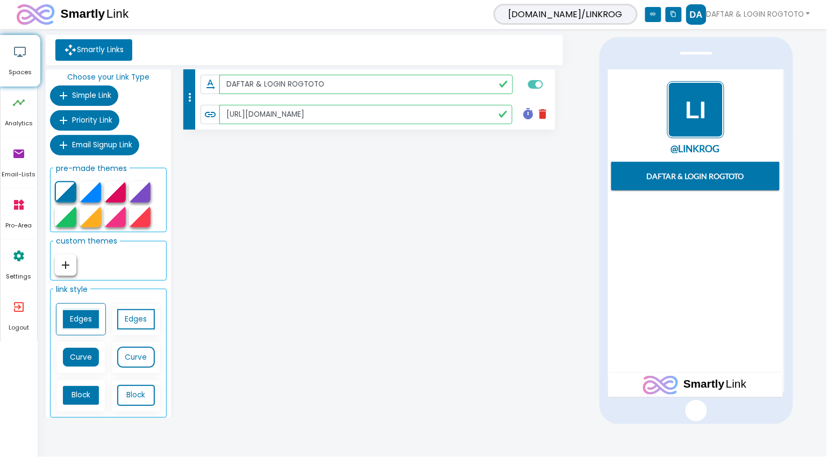
click at [477, 308] on div "more_vert text_rotation_none DAFTAR & LOGIN ROGTOTO link [URL][DOMAIN_NAME] tim…" at bounding box center [370, 245] width 392 height 353
click at [27, 260] on link "settings Settings" at bounding box center [19, 265] width 37 height 51
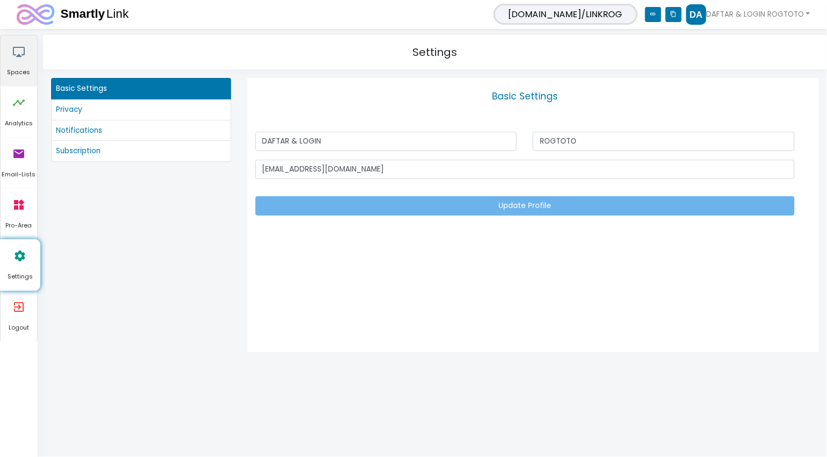
click at [19, 65] on icon "airplay" at bounding box center [18, 52] width 13 height 32
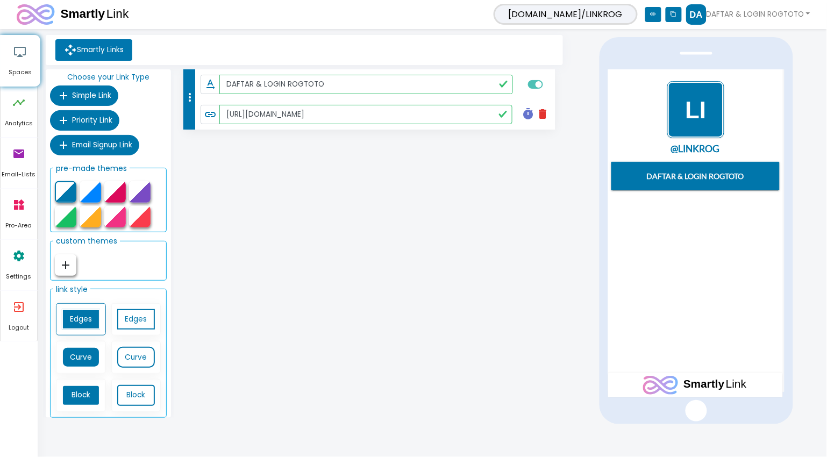
click at [399, 167] on div "more_vert text_rotation_none DAFTAR & LOGIN ROGTOTO link [URL][DOMAIN_NAME] tim…" at bounding box center [370, 245] width 392 height 353
click at [20, 107] on icon "timeline" at bounding box center [18, 103] width 13 height 32
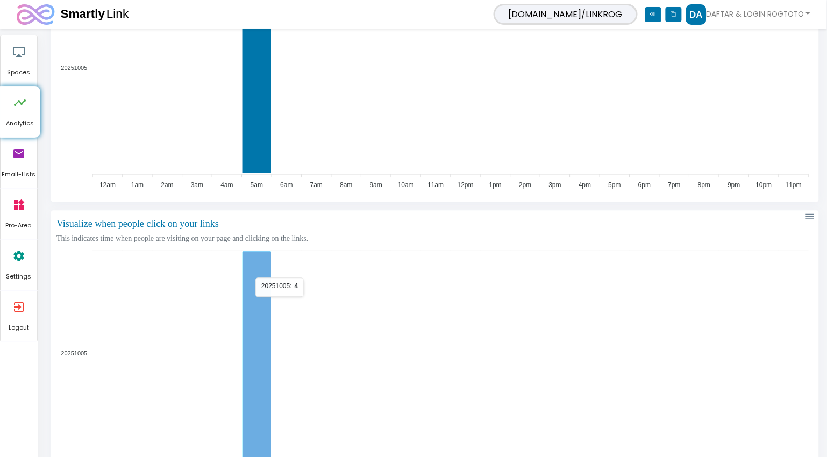
scroll to position [627, 0]
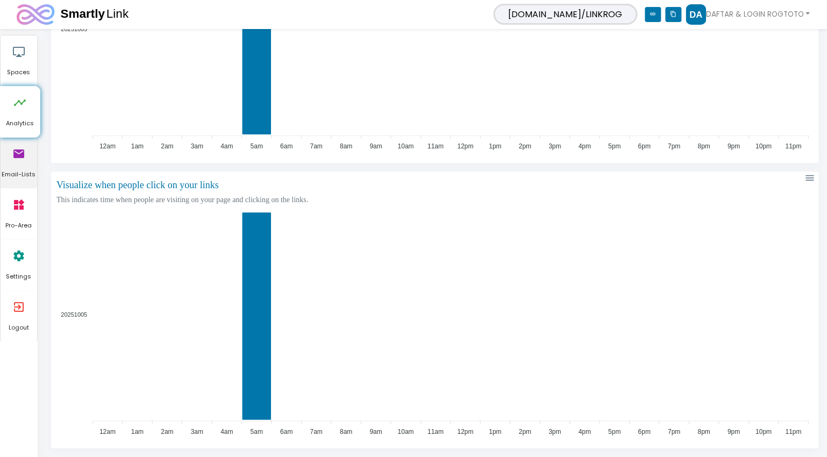
click at [12, 160] on icon "email" at bounding box center [18, 154] width 13 height 32
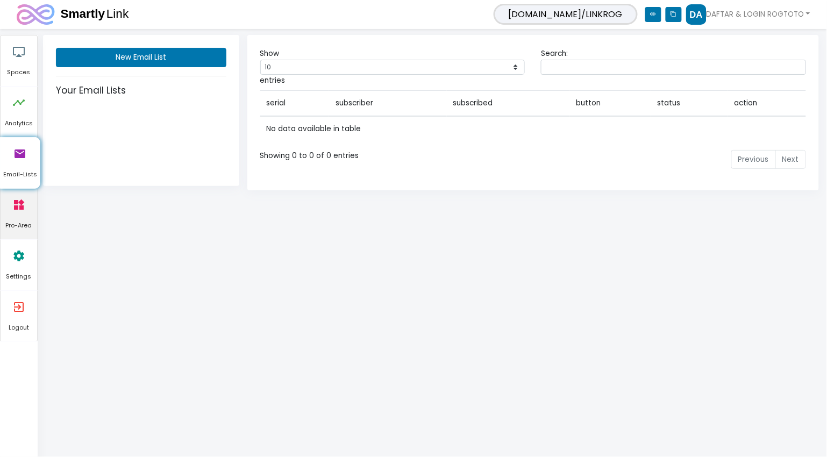
click at [17, 213] on icon "widgets" at bounding box center [18, 205] width 13 height 32
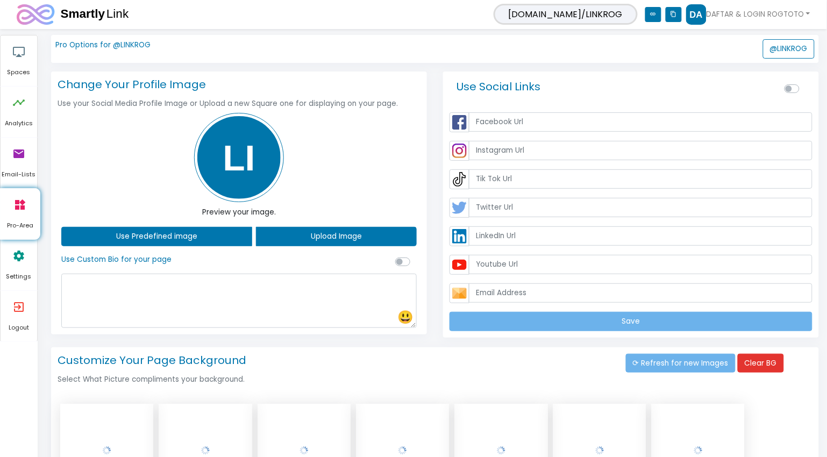
click at [240, 156] on img at bounding box center [239, 158] width 90 height 90
click at [244, 168] on img at bounding box center [239, 158] width 90 height 90
click at [288, 237] on button "Upload Image" at bounding box center [336, 236] width 161 height 19
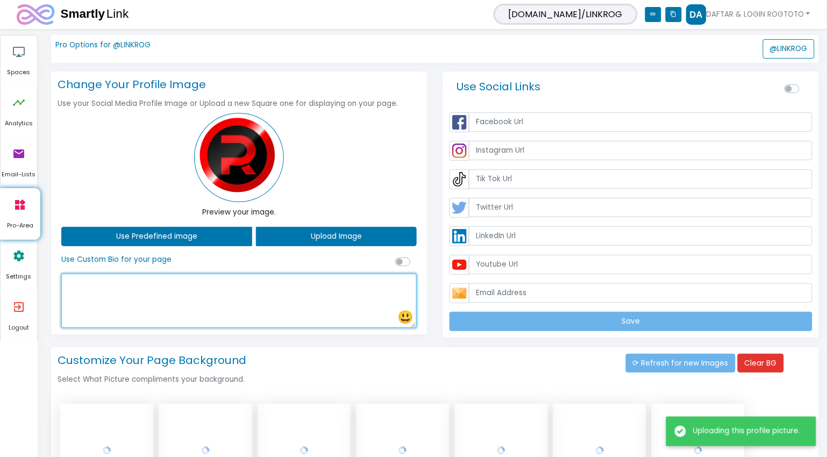
click at [178, 278] on textarea at bounding box center [239, 301] width 356 height 54
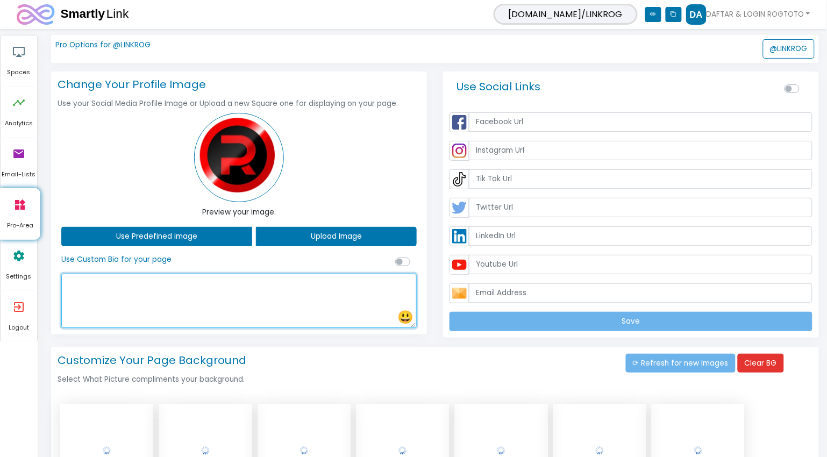
click at [159, 293] on textarea at bounding box center [239, 301] width 356 height 54
paste textarea "ROGTOTO merupakan salah satu situs penyedia permainan judi online resmi dengan …"
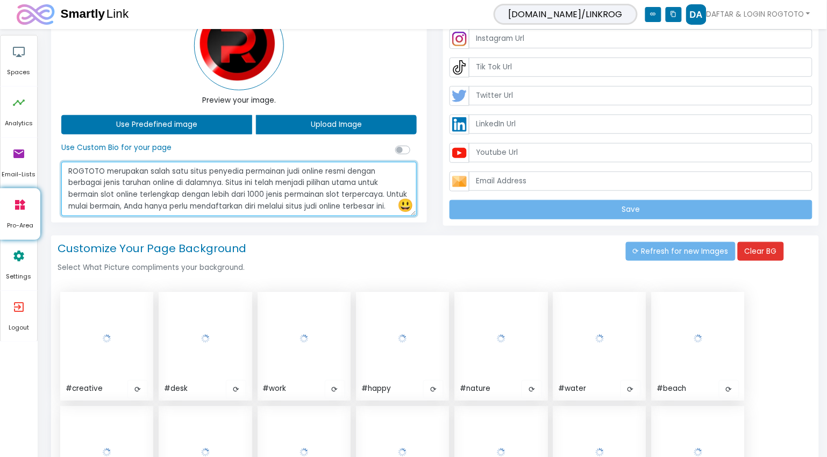
type textarea "ROGTOTO merupakan salah satu situs penyedia permainan judi online resmi dengan …"
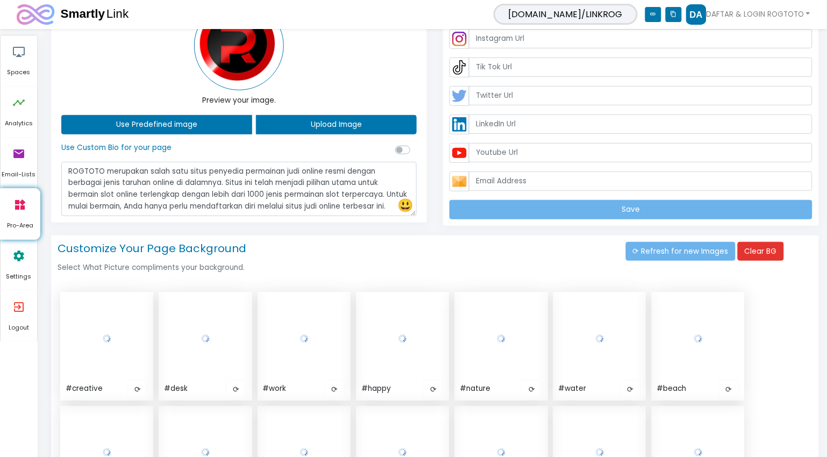
click at [413, 152] on div at bounding box center [404, 150] width 19 height 12
click at [415, 144] on label at bounding box center [415, 144] width 0 height 0
click at [402, 149] on input "checkbox" at bounding box center [399, 149] width 9 height 10
checkbox input "true"
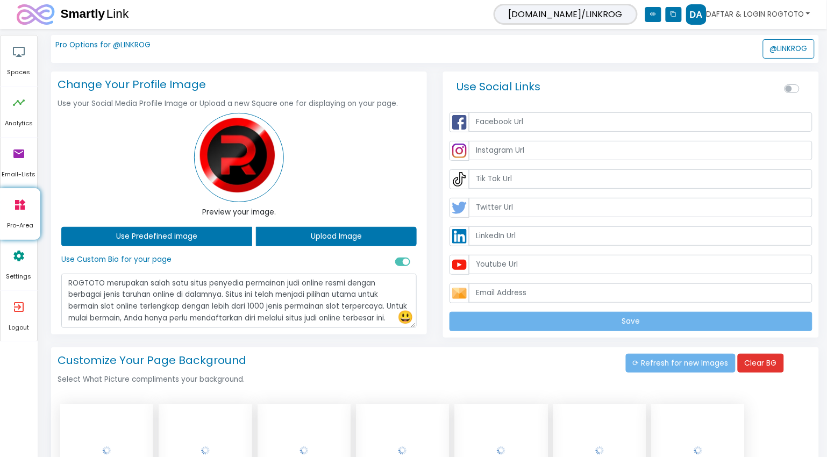
click at [713, 14] on link "DAFTAR & LOGIN ROGTOTO" at bounding box center [748, 14] width 124 height 20
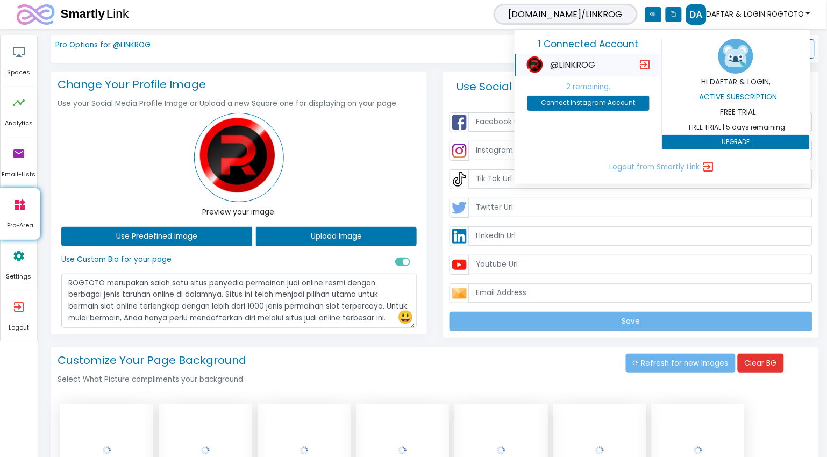
click at [578, 66] on span "@LINKROG" at bounding box center [572, 65] width 45 height 12
click at [671, 15] on icon "content_copy" at bounding box center [674, 14] width 16 height 15
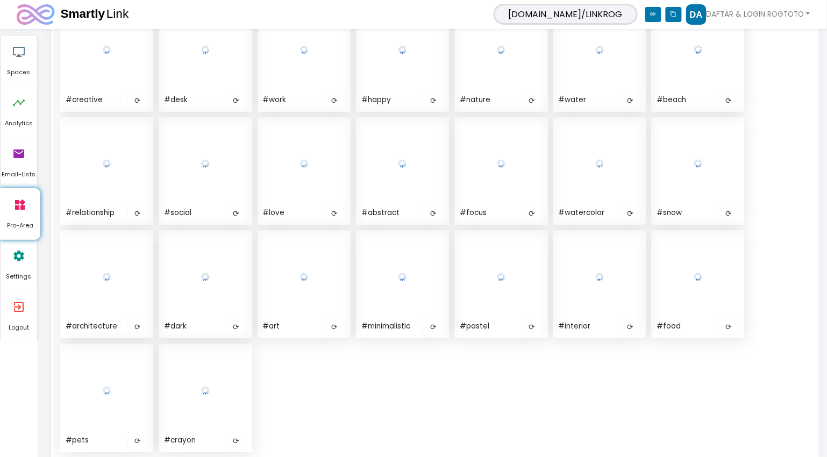
scroll to position [224, 0]
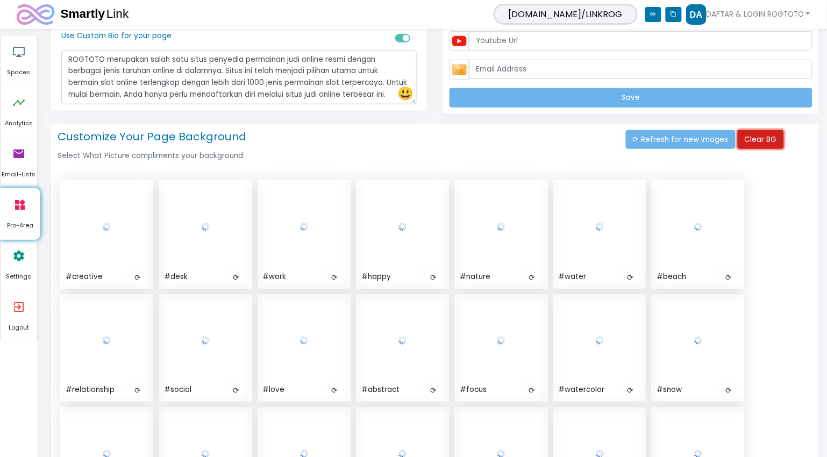
click at [755, 144] on button "Clear BG" at bounding box center [761, 139] width 46 height 19
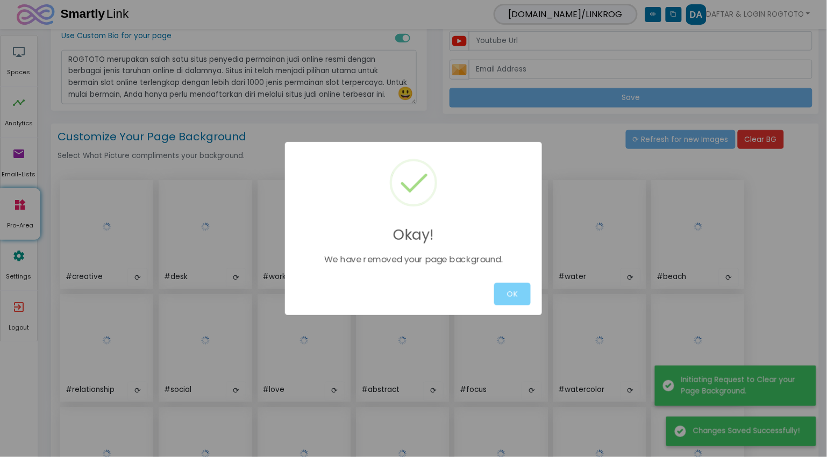
click at [641, 216] on div "Okay! We have removed your page background. OK" at bounding box center [413, 228] width 827 height 457
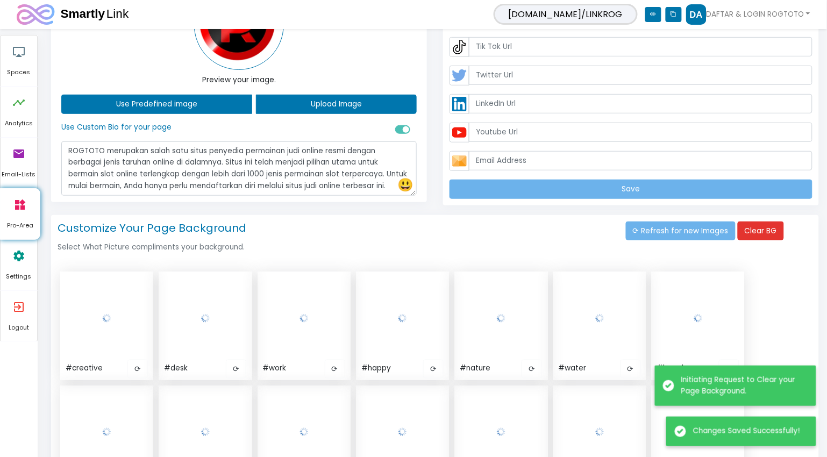
scroll to position [0, 0]
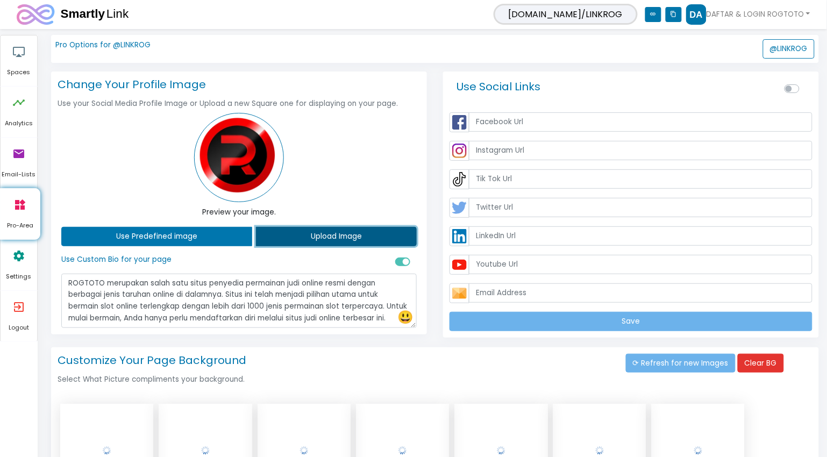
click at [304, 232] on button "Upload Image" at bounding box center [336, 236] width 161 height 19
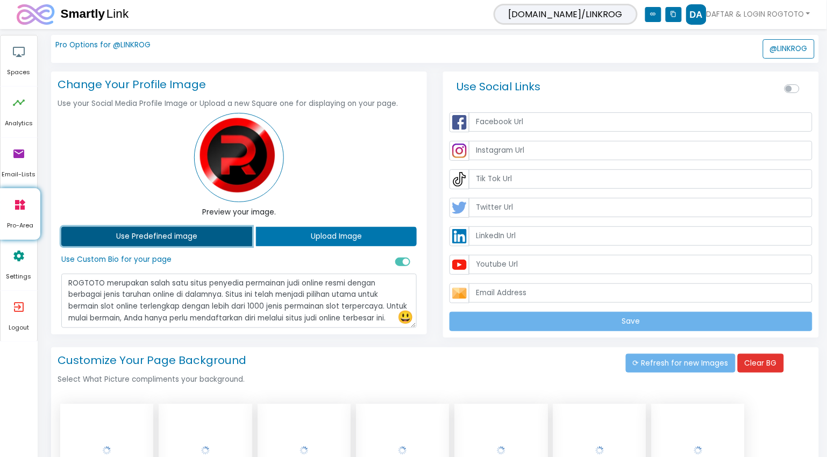
click at [176, 238] on button "Use Predefined image" at bounding box center [156, 236] width 191 height 19
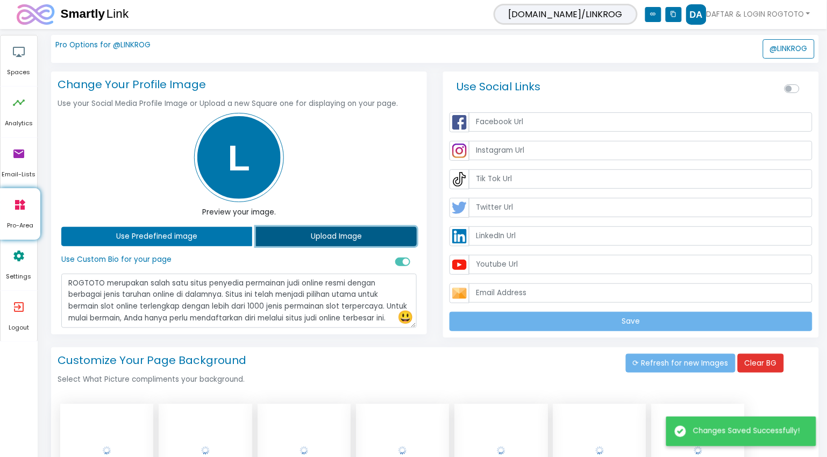
click at [288, 232] on button "Upload Image" at bounding box center [336, 236] width 161 height 19
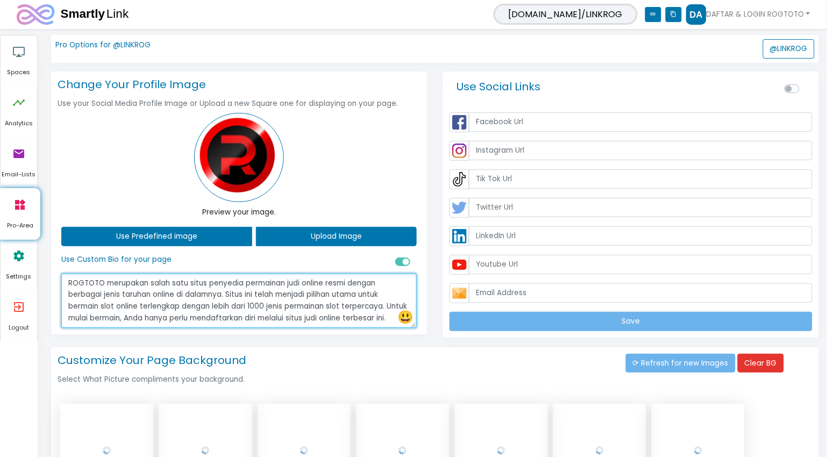
click at [257, 307] on textarea "ROGTOTO merupakan salah satu situs penyedia permainan judi online resmi dengan …" at bounding box center [239, 301] width 356 height 54
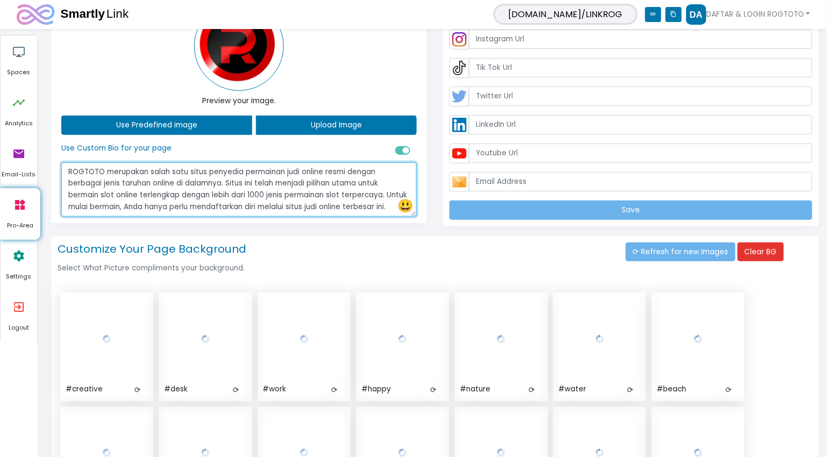
scroll to position [112, 0]
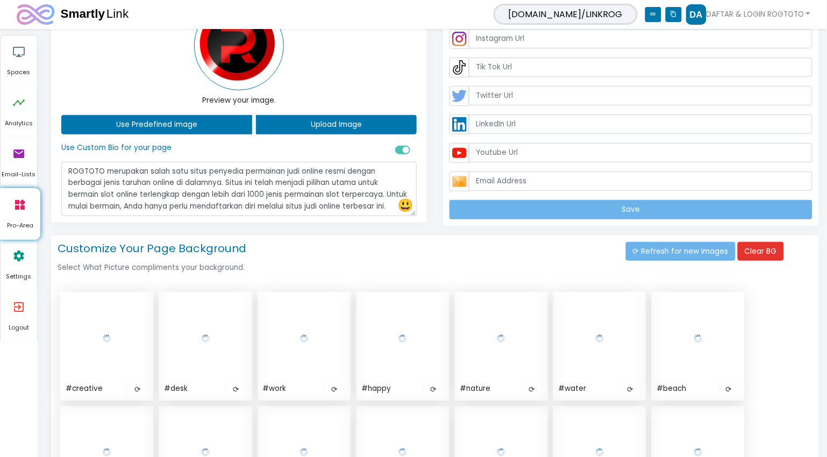
drag, startPoint x: 413, startPoint y: 211, endPoint x: 414, endPoint y: 218, distance: 7.1
click at [414, 218] on div "Change Your Profile Image Use your Social Media Profile Image or Upload a new S…" at bounding box center [239, 91] width 376 height 263
click at [412, 214] on h3 "😃" at bounding box center [406, 206] width 16 height 16
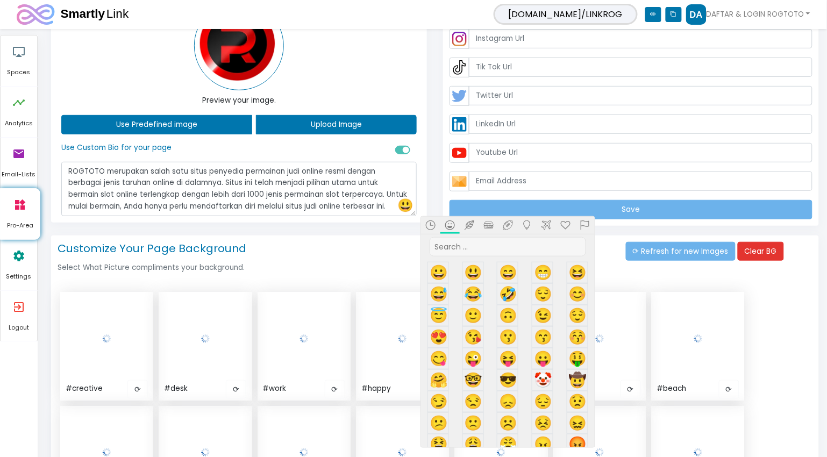
click at [413, 213] on h3 "😃" at bounding box center [406, 206] width 16 height 16
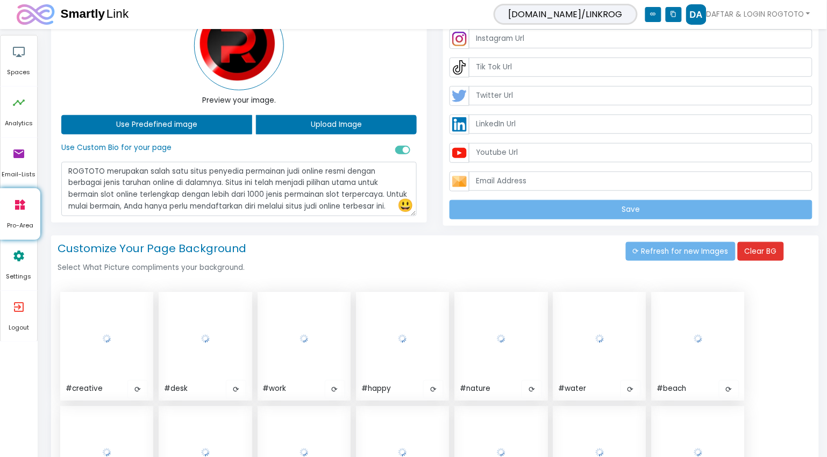
click at [471, 200] on div "Save" at bounding box center [631, 110] width 372 height 228
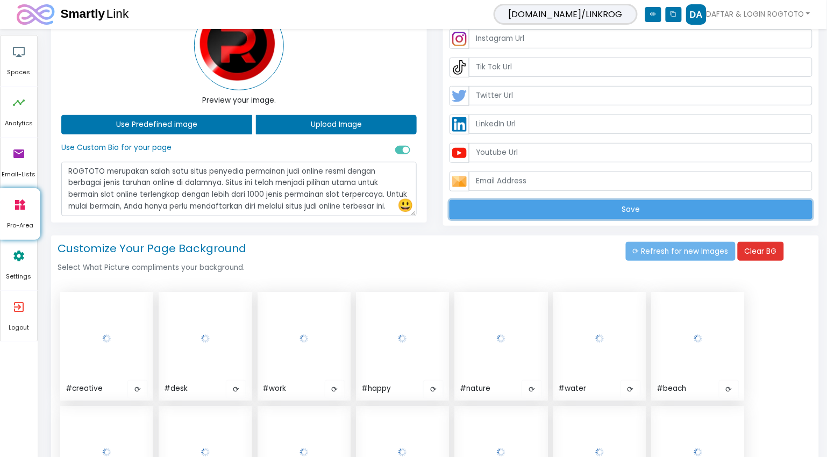
click at [471, 204] on button "Save" at bounding box center [631, 209] width 363 height 19
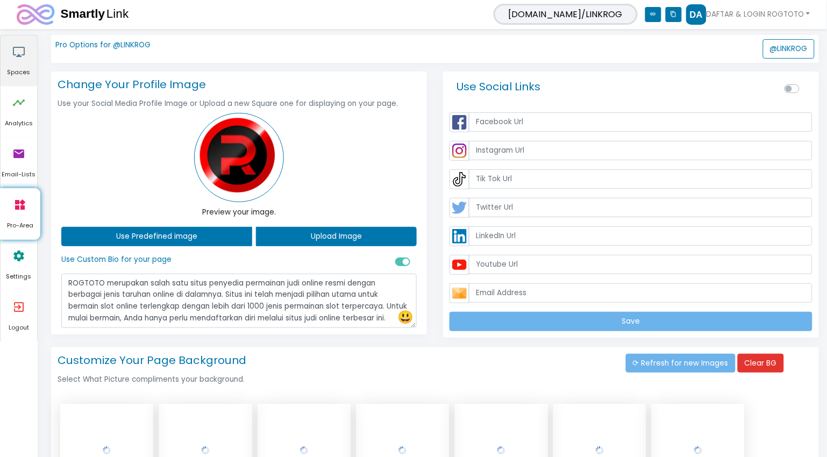
click at [24, 56] on icon "airplay" at bounding box center [18, 52] width 13 height 32
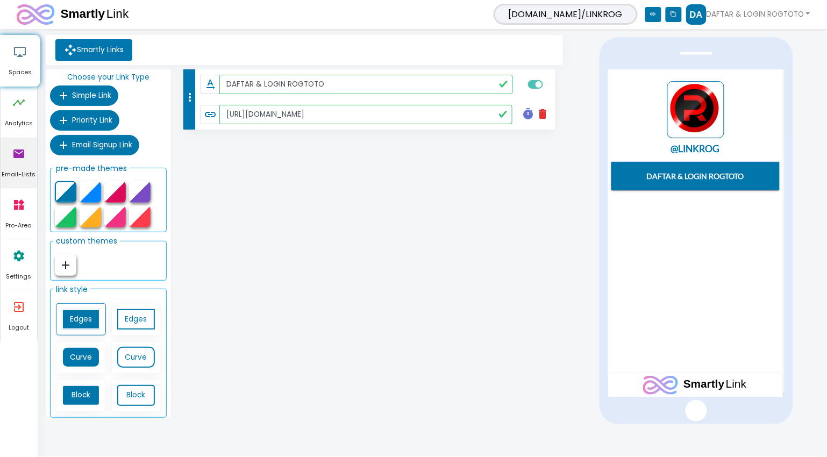
click at [11, 144] on link "email Email-Lists" at bounding box center [19, 163] width 37 height 51
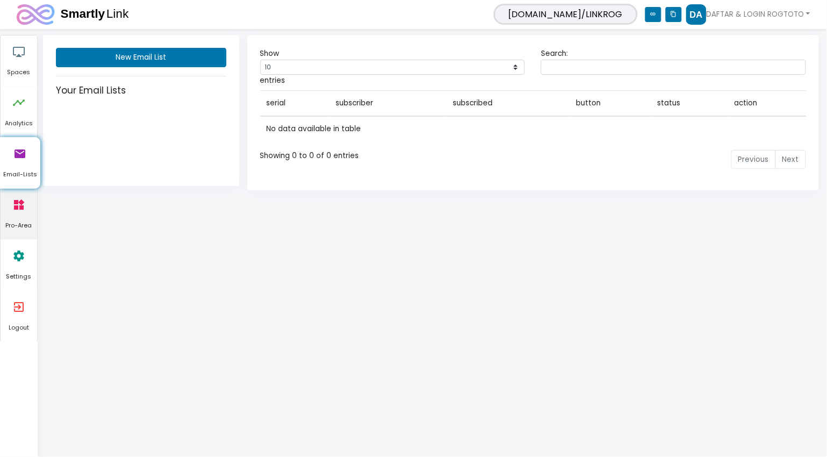
click at [22, 210] on icon "widgets" at bounding box center [18, 205] width 13 height 32
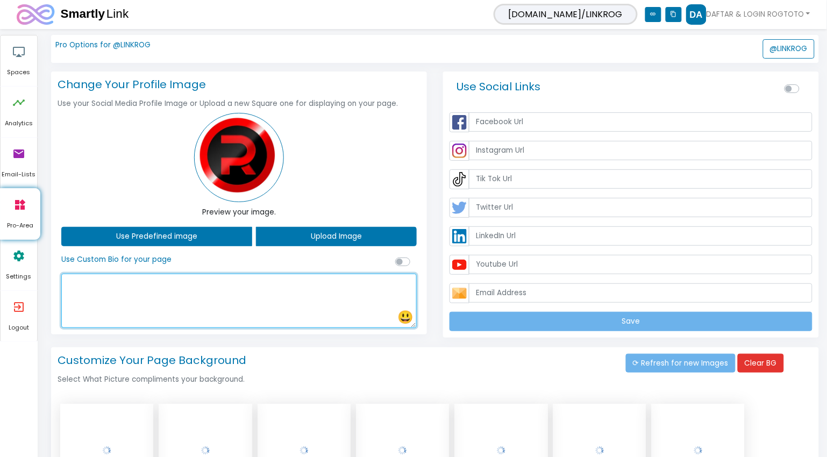
click at [147, 301] on textarea at bounding box center [239, 301] width 356 height 54
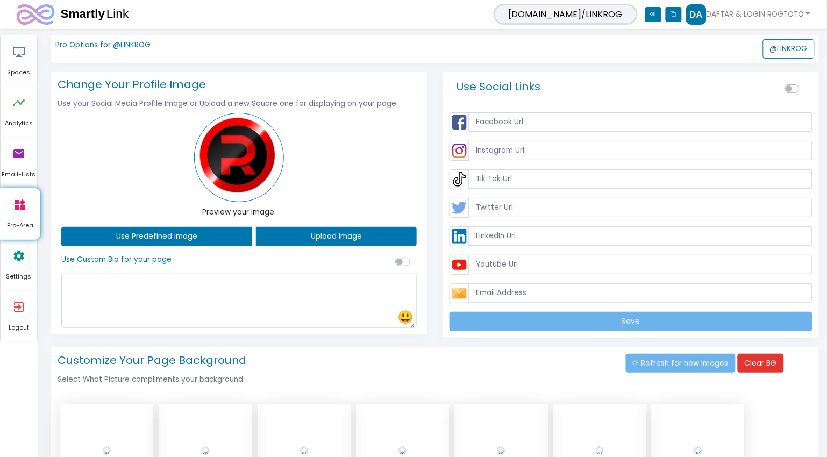
click at [154, 273] on div "Use Custom Bio for your page 😃 😀 😃 😄 😁 😆 😅 😂 🤣 😌 😊 😇 🙂 🙃 😉 😌 😍 😘 😗 😙 😚 😋 😜 😝 😛 …" at bounding box center [239, 291] width 372 height 73
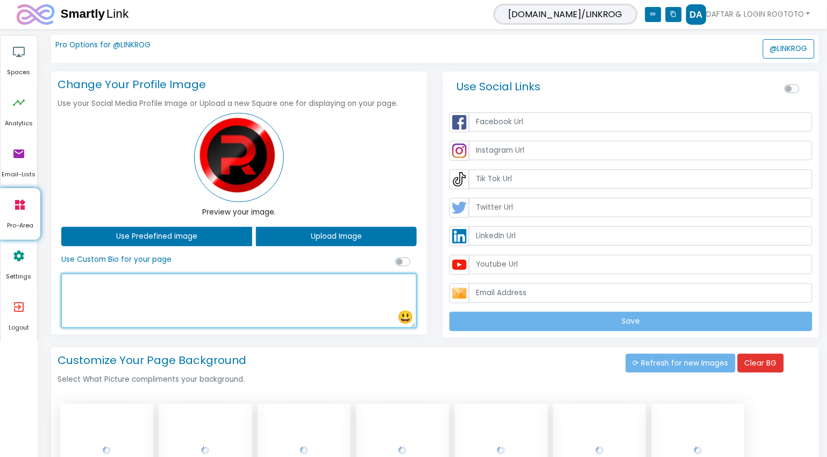
click at [136, 300] on textarea at bounding box center [239, 301] width 356 height 54
paste textarea "ROGTOTO merupakan salah satu situs penyedia permainan judi online resmi dengan …"
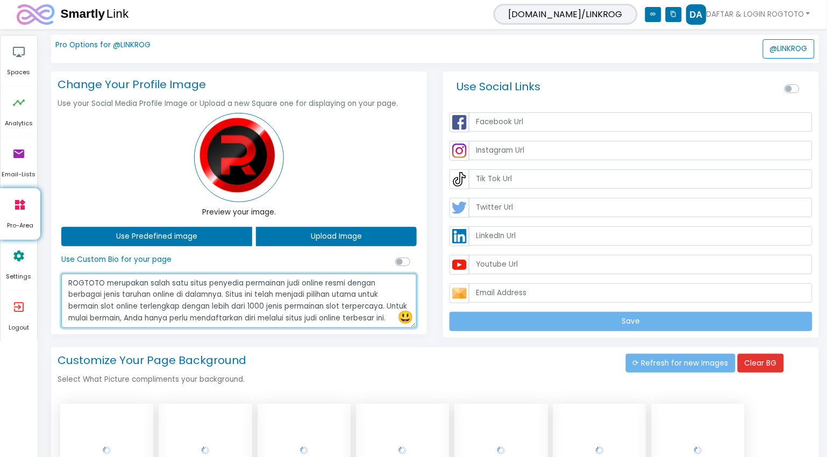
scroll to position [19, 0]
drag, startPoint x: 86, startPoint y: 318, endPoint x: 62, endPoint y: 307, distance: 26.5
click at [62, 307] on textarea "ROGTOTO merupakan salah satu situs penyedia permainan judi online resmi dengan …" at bounding box center [239, 301] width 356 height 54
type textarea "ROGTOTO merupakan salah satu situs penyedia permainan judi online resmi dengan …"
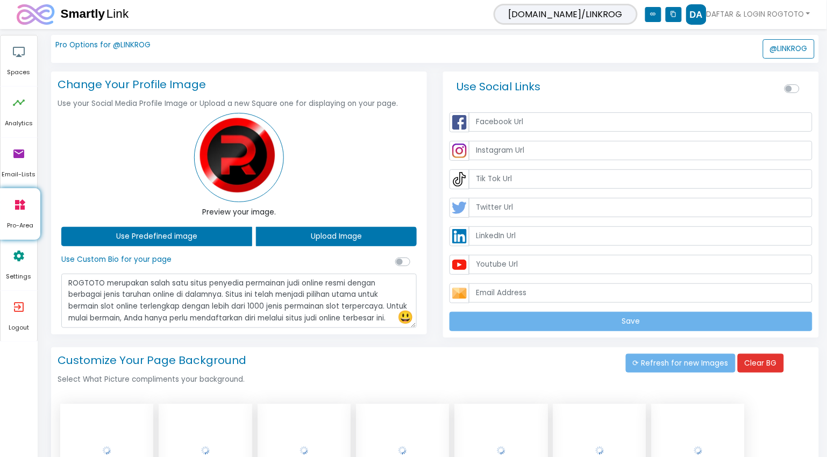
click at [400, 268] on div at bounding box center [404, 262] width 19 height 12
click at [415, 256] on label at bounding box center [415, 256] width 0 height 0
click at [402, 263] on input "checkbox" at bounding box center [399, 261] width 9 height 10
checkbox input "true"
click at [678, 14] on icon "content_copy" at bounding box center [674, 14] width 16 height 15
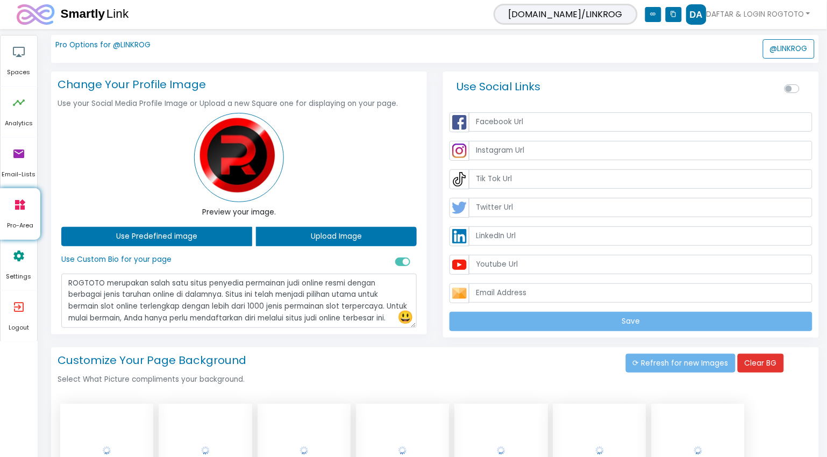
drag, startPoint x: 401, startPoint y: 175, endPoint x: 407, endPoint y: 175, distance: 5.4
click at [402, 175] on div at bounding box center [239, 158] width 372 height 90
click at [654, 72] on div "Use Social Links Save" at bounding box center [631, 205] width 376 height 266
click at [791, 46] on button "@LINKROG" at bounding box center [789, 48] width 52 height 19
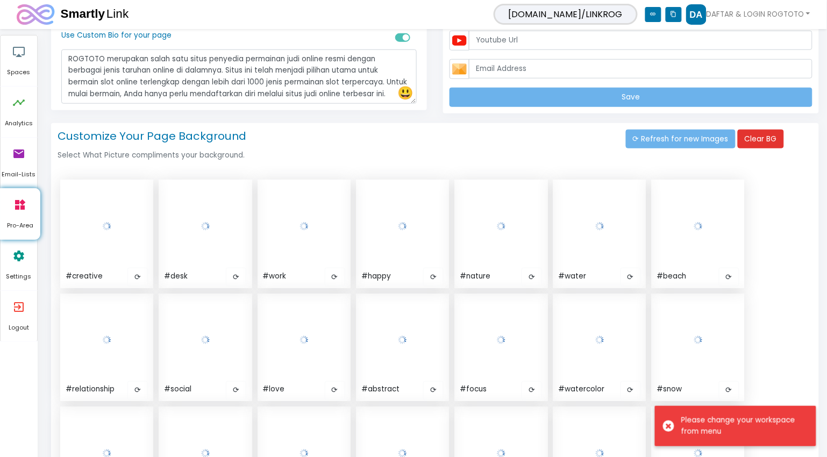
scroll to position [224, 0]
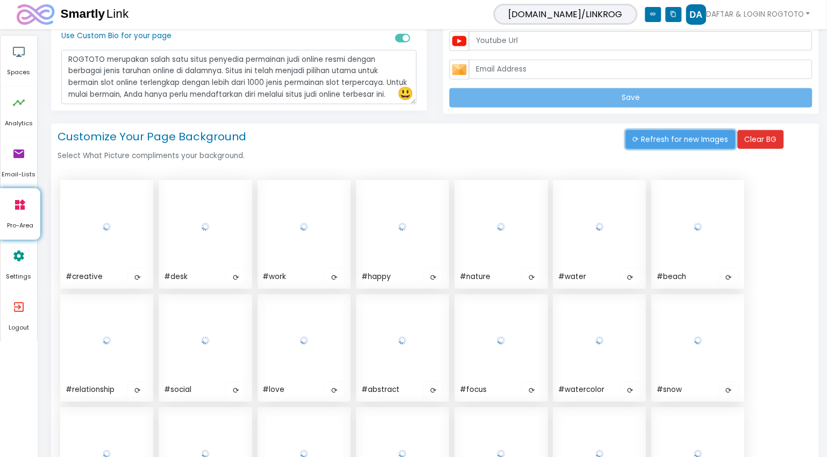
click at [684, 143] on button "⟳ Refresh for new Images" at bounding box center [681, 139] width 110 height 19
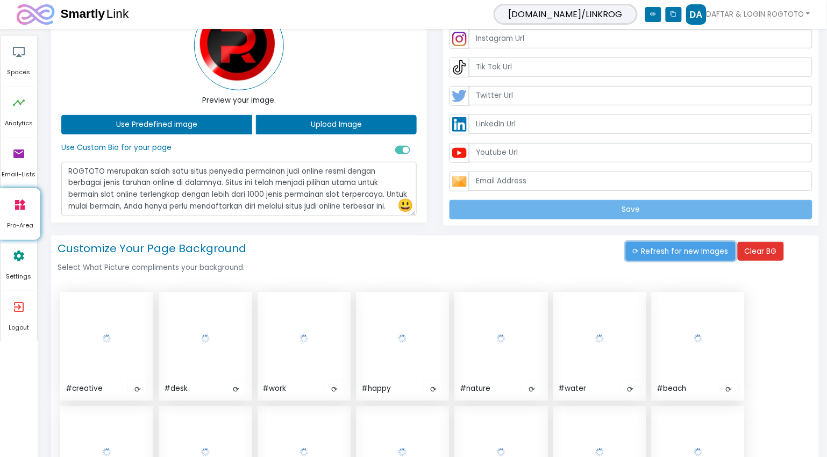
scroll to position [110, 0]
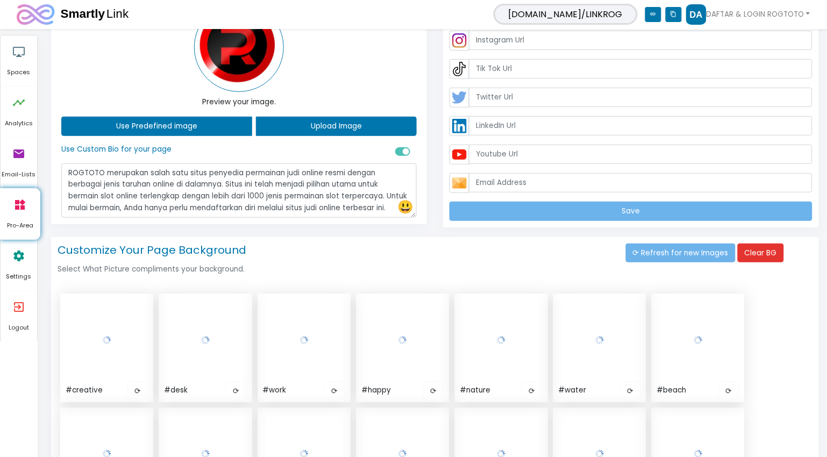
click at [111, 151] on h6 "Use Custom Bio for your page" at bounding box center [116, 149] width 110 height 9
drag, startPoint x: 676, startPoint y: 12, endPoint x: 650, endPoint y: 25, distance: 28.6
click at [676, 12] on icon "content_copy" at bounding box center [674, 14] width 16 height 15
